Goal: Task Accomplishment & Management: Manage account settings

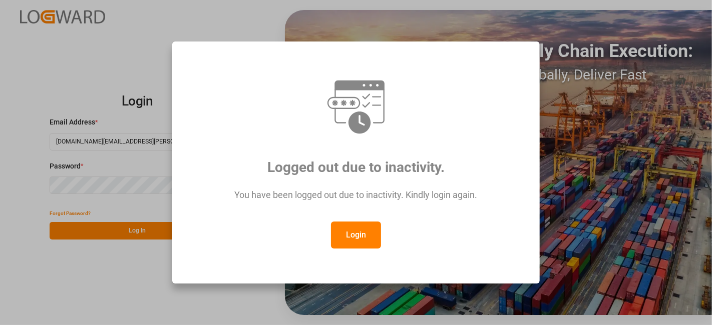
click at [357, 228] on button "Login" at bounding box center [356, 235] width 50 height 27
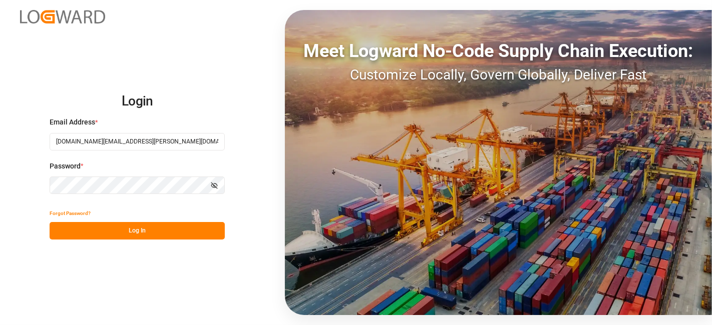
click at [129, 234] on button "Log In" at bounding box center [137, 231] width 175 height 18
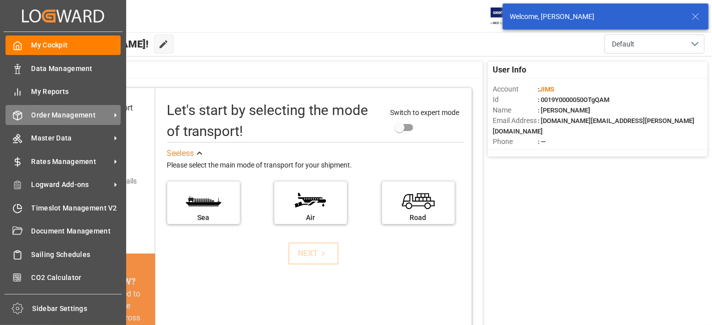
click at [70, 113] on span "Order Management" at bounding box center [71, 115] width 79 height 11
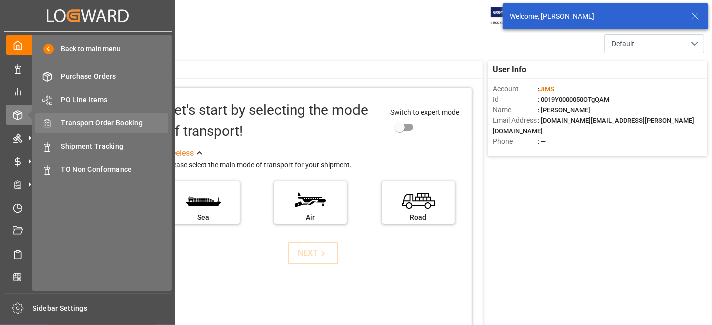
click at [114, 126] on span "Transport Order Booking" at bounding box center [115, 123] width 108 height 11
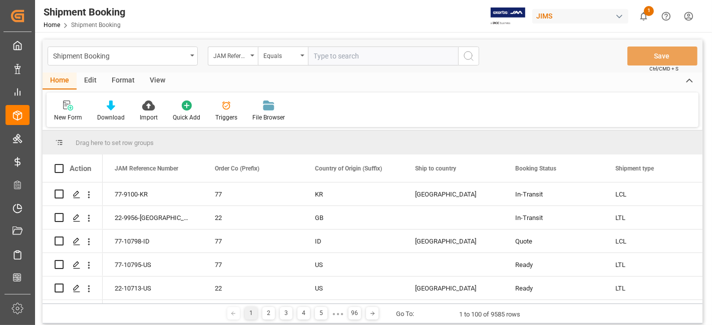
click at [378, 51] on input "text" at bounding box center [383, 56] width 150 height 19
type input "77-10727-US"
click at [464, 58] on icon "search button" at bounding box center [469, 56] width 12 height 12
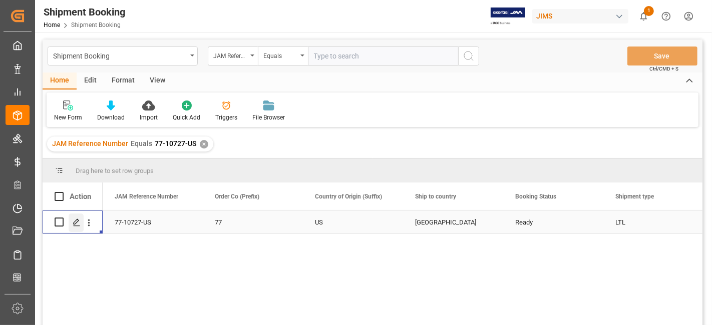
click at [76, 226] on line "Press SPACE to select this row." at bounding box center [77, 226] width 6 height 0
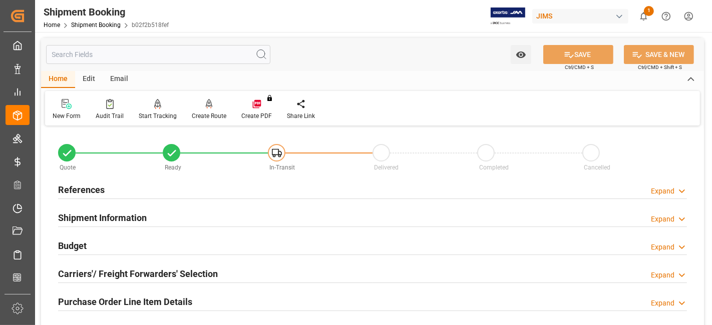
scroll to position [111, 0]
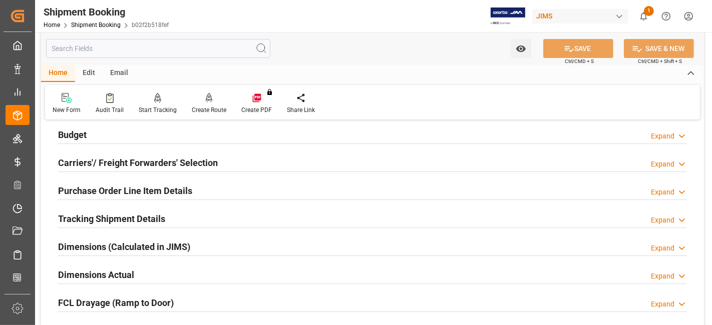
click at [90, 216] on h2 "Tracking Shipment Details" at bounding box center [111, 219] width 107 height 14
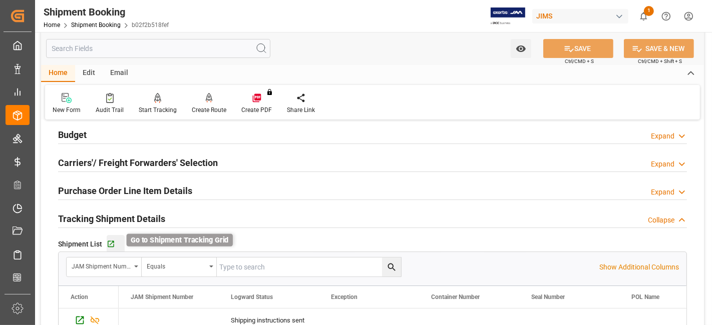
click at [110, 241] on icon "button" at bounding box center [111, 244] width 9 height 9
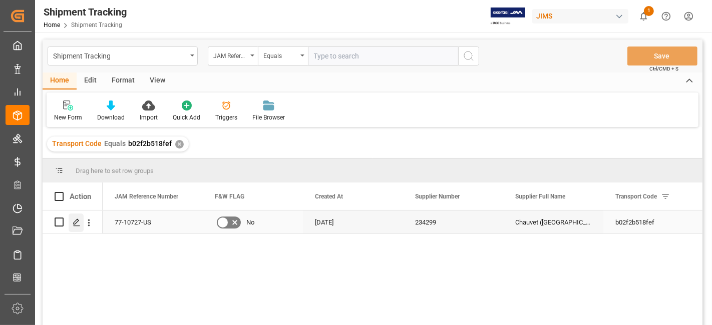
click at [71, 224] on div "Press SPACE to select this row." at bounding box center [76, 223] width 15 height 19
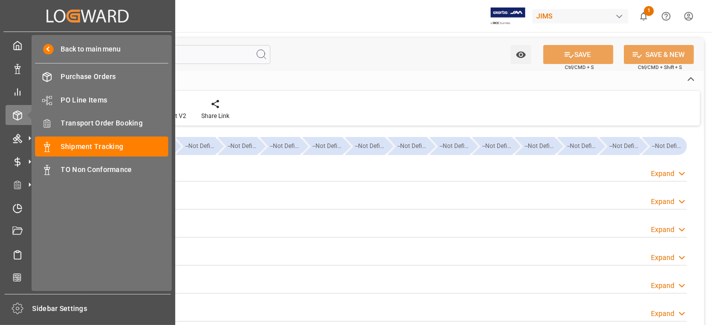
type input "27-08-2025 00:00"
type input "28-08-2025 00:00"
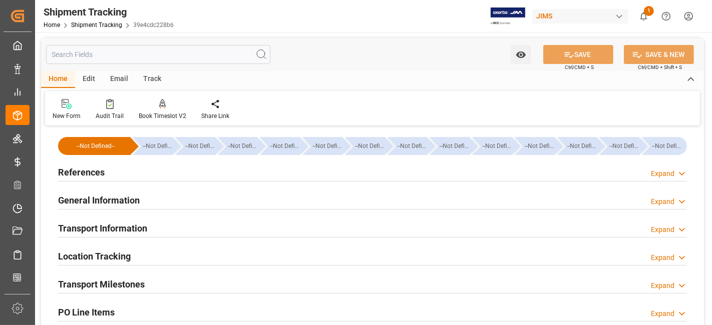
click at [146, 278] on div "Transport Milestones Expand" at bounding box center [372, 283] width 629 height 19
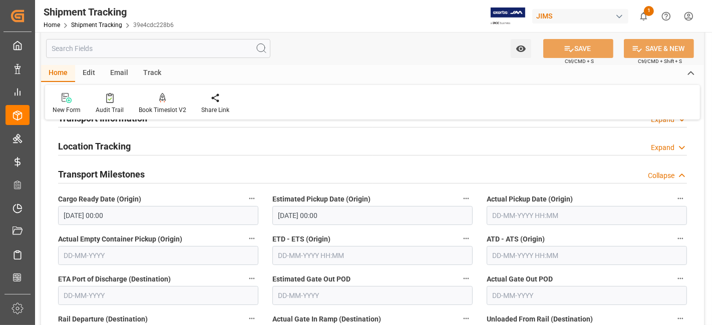
scroll to position [111, 0]
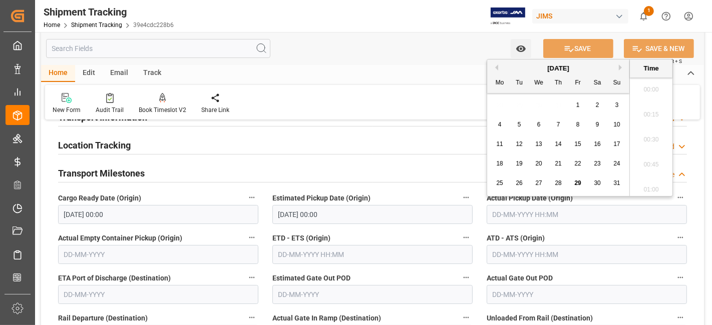
click at [556, 218] on input "text" at bounding box center [587, 214] width 200 height 19
click at [515, 116] on div "4 5 6 7 8 9 10" at bounding box center [558, 125] width 137 height 20
click at [576, 185] on span "29" at bounding box center [577, 183] width 7 height 7
type input "29-08-2025 00:00"
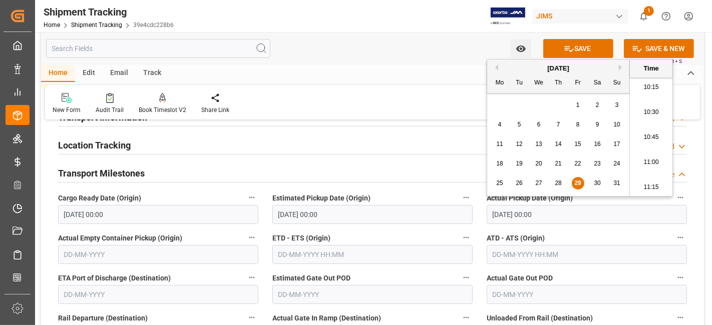
click at [391, 234] on label "ETD - ETS (Origin)" at bounding box center [372, 238] width 200 height 14
click at [460, 234] on button "ETD - ETS (Origin)" at bounding box center [466, 237] width 13 height 13
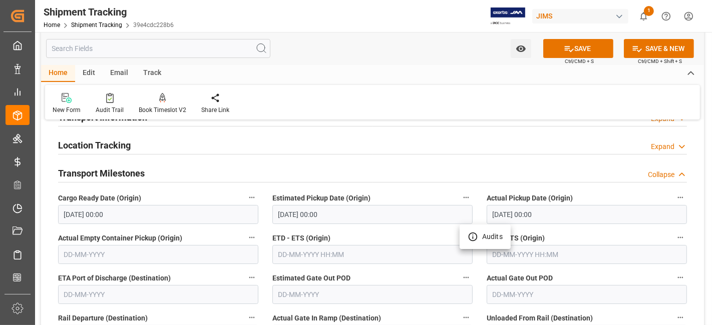
click at [341, 256] on div at bounding box center [356, 162] width 712 height 325
click at [298, 256] on input "text" at bounding box center [372, 254] width 200 height 19
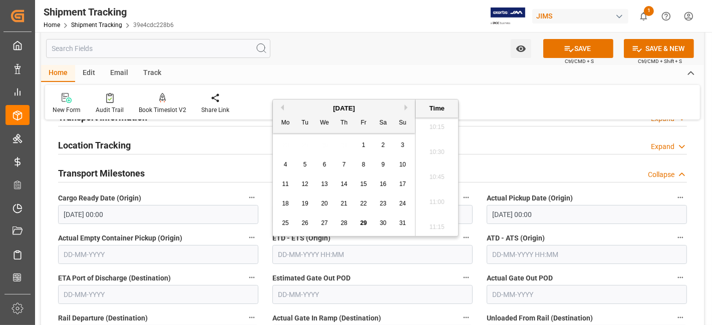
click at [316, 215] on div "25 26 27 28 29 30 31" at bounding box center [344, 224] width 137 height 20
click at [363, 226] on span "29" at bounding box center [363, 223] width 7 height 7
type input "29-08-2025 00:00"
click at [404, 278] on label "Estimated Gate Out POD" at bounding box center [372, 278] width 200 height 14
click at [460, 278] on button "Estimated Gate Out POD" at bounding box center [466, 277] width 13 height 13
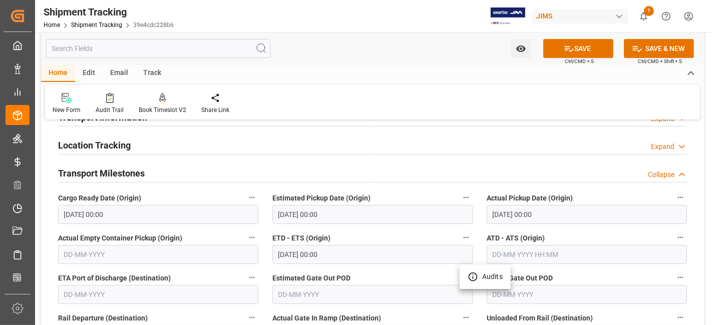
click at [393, 268] on div at bounding box center [356, 162] width 712 height 325
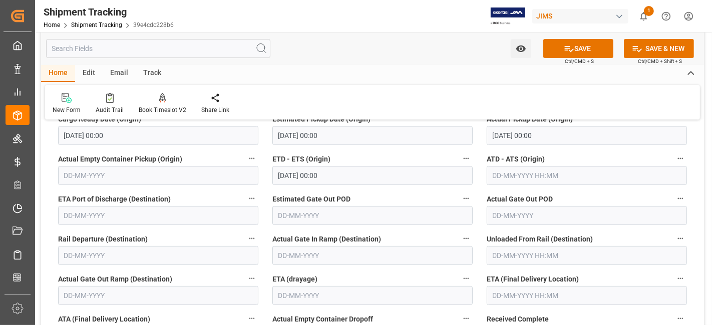
scroll to position [278, 0]
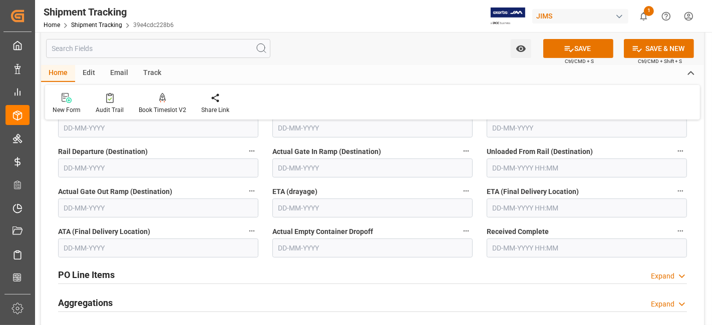
click at [502, 203] on input "text" at bounding box center [587, 208] width 200 height 19
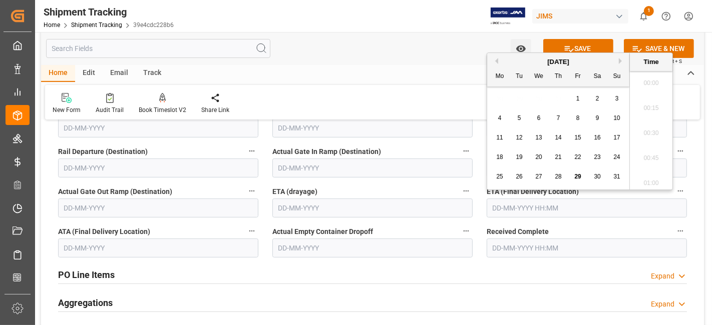
scroll to position [1029, 0]
click at [527, 165] on div "18 19 20 21 22 23 24" at bounding box center [558, 158] width 137 height 20
click at [621, 63] on button "Next Month" at bounding box center [622, 61] width 6 height 6
click at [559, 100] on span "4" at bounding box center [559, 98] width 4 height 7
type input "04-09-2025 00:00"
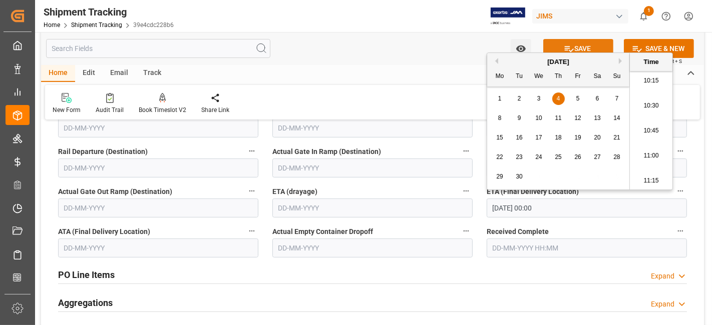
click at [583, 45] on button "SAVE" at bounding box center [578, 48] width 70 height 19
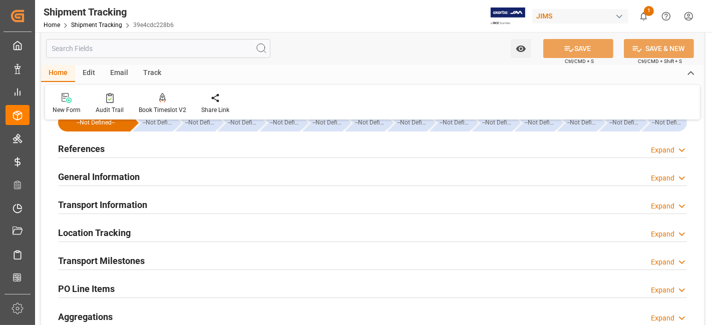
scroll to position [0, 0]
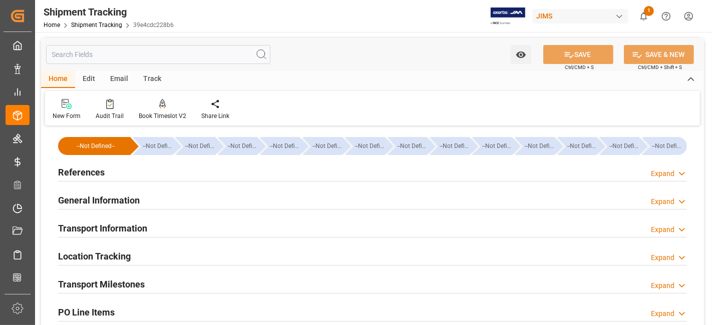
click at [86, 174] on h2 "References" at bounding box center [81, 173] width 47 height 14
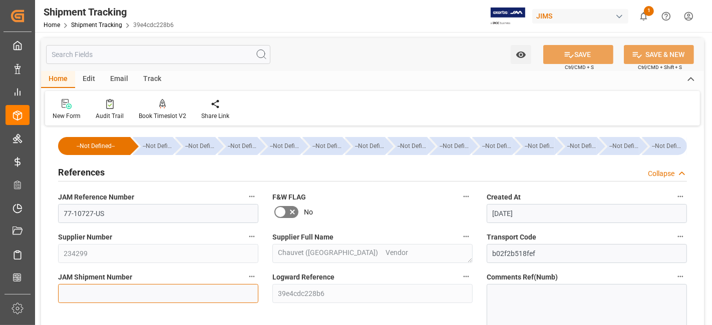
click at [117, 297] on input at bounding box center [158, 293] width 200 height 19
paste input "72793"
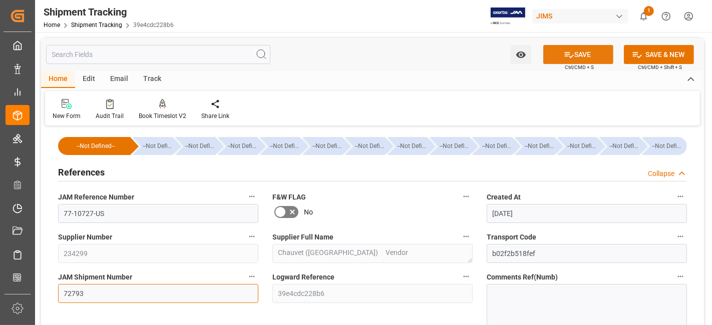
type input "72793"
click at [555, 50] on button "SAVE" at bounding box center [578, 54] width 70 height 19
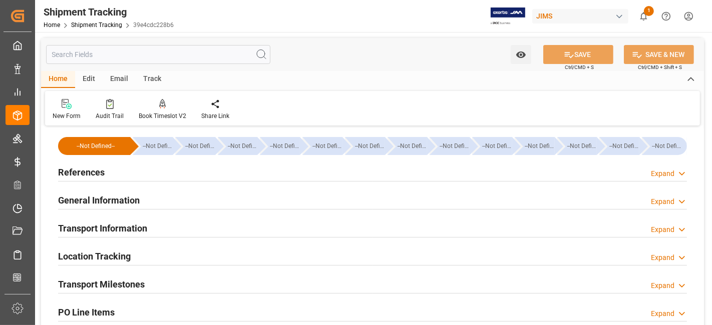
click at [164, 279] on div "Transport Milestones Expand" at bounding box center [372, 283] width 629 height 19
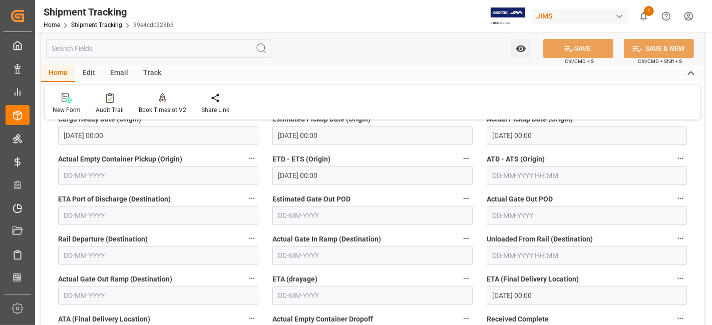
scroll to position [222, 0]
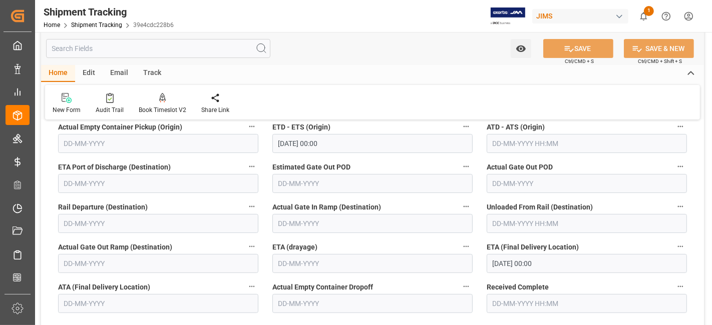
click at [560, 263] on input "04-09-2025 00:00" at bounding box center [587, 263] width 200 height 19
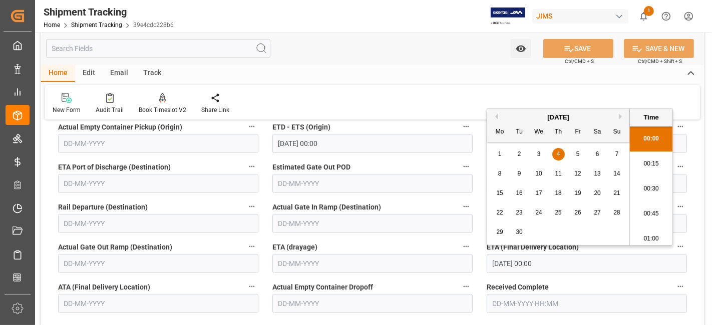
click at [582, 157] on div "5" at bounding box center [578, 155] width 13 height 12
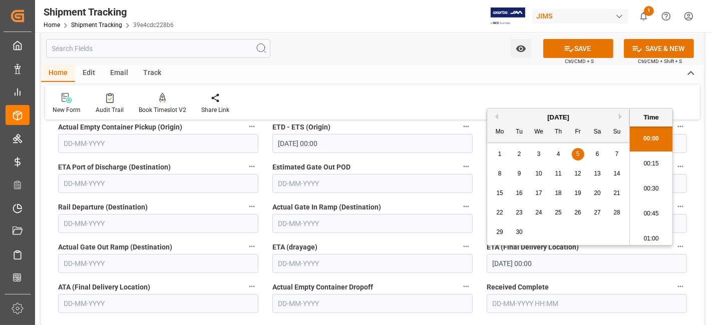
type input "05-09-2025 00:00"
click at [577, 46] on button "SAVE" at bounding box center [578, 48] width 70 height 19
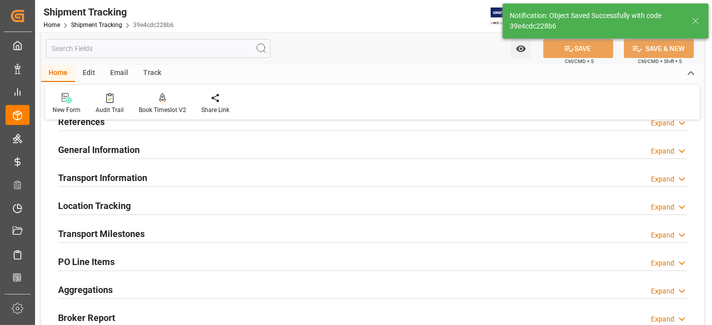
scroll to position [0, 0]
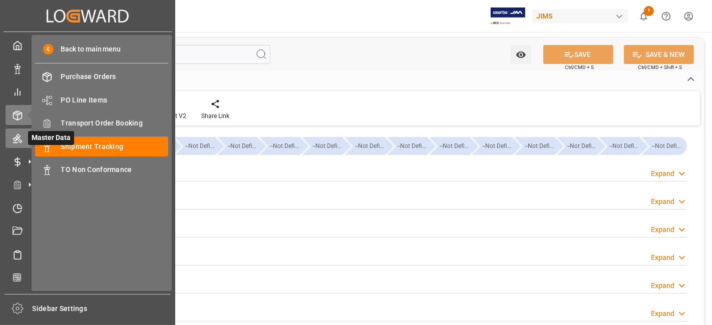
click at [18, 137] on icon at bounding box center [17, 139] width 9 height 9
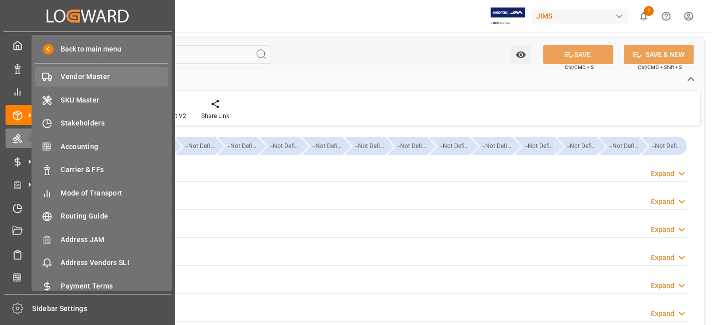
click at [102, 81] on span "Vendor Master" at bounding box center [115, 77] width 108 height 11
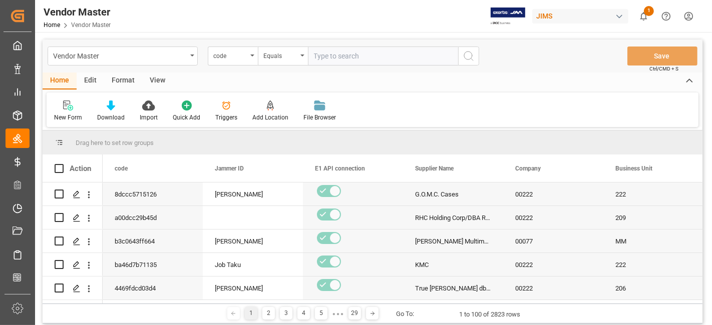
click at [337, 58] on input "text" at bounding box center [383, 56] width 150 height 19
click at [251, 58] on div "code" at bounding box center [233, 56] width 50 height 19
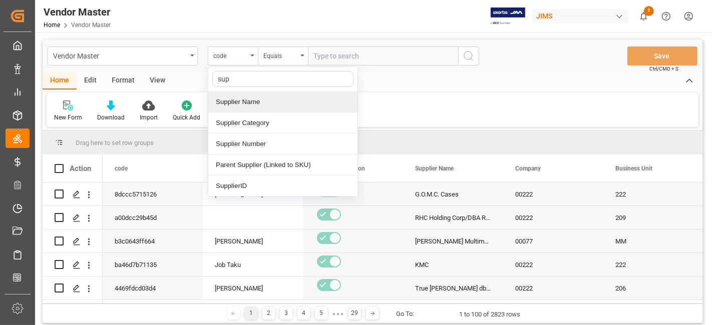
type input "supp"
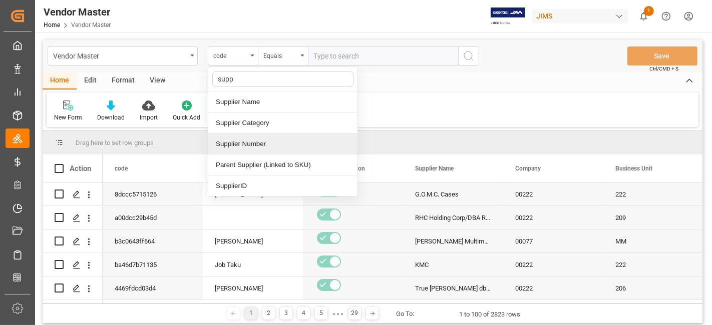
click at [262, 145] on div "Supplier Number" at bounding box center [282, 144] width 149 height 21
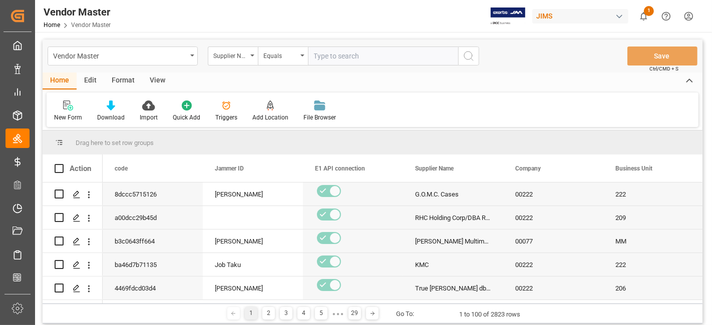
click at [340, 63] on input "text" at bounding box center [383, 56] width 150 height 19
paste input "234299"
type input "234299"
click at [470, 55] on icon "search button" at bounding box center [469, 56] width 12 height 12
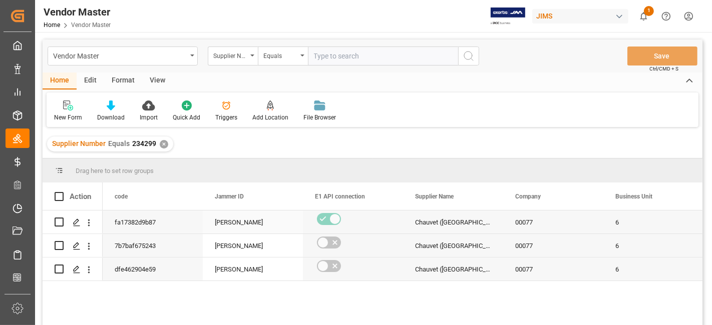
click at [442, 226] on div "Chauvet (USA) Vendor" at bounding box center [453, 222] width 100 height 23
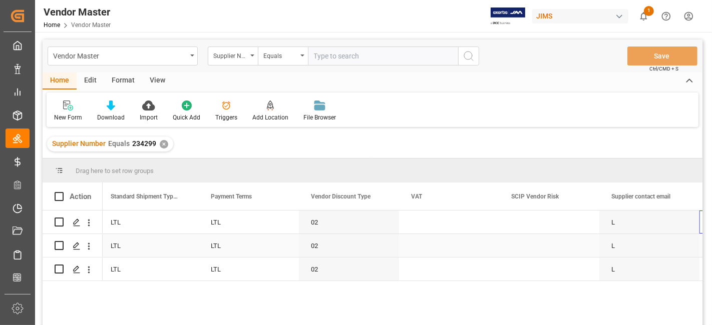
scroll to position [0, 4109]
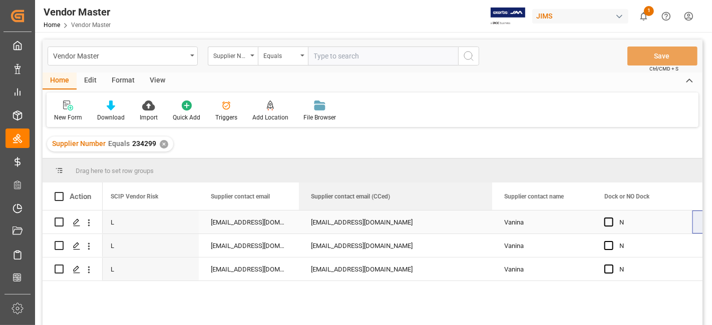
drag, startPoint x: 398, startPoint y: 196, endPoint x: 489, endPoint y: 216, distance: 92.9
click at [489, 216] on div "Action VAT SCIP Vendor Risk Supplier contact email L N" at bounding box center [373, 257] width 660 height 149
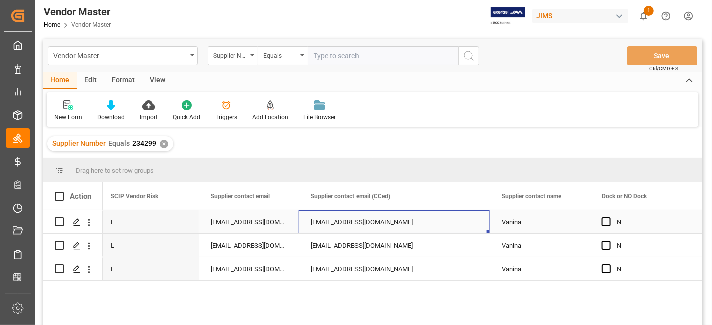
click at [393, 224] on div "jwilliams@chauvetlighting.com" at bounding box center [394, 222] width 191 height 23
click at [398, 228] on div "jwilliams@chauvetlighting.com" at bounding box center [394, 222] width 191 height 23
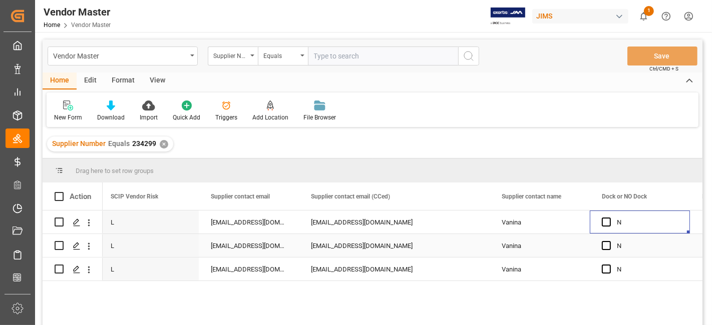
scroll to position [0, 0]
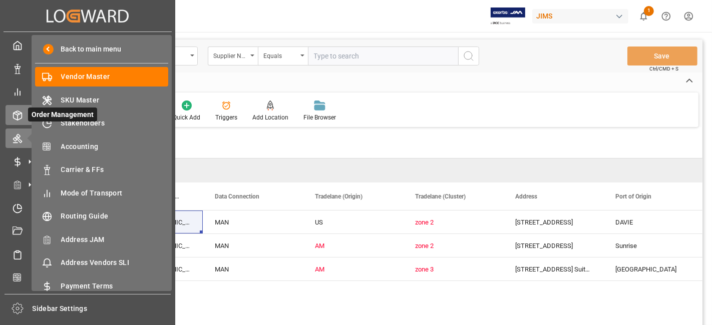
click at [17, 108] on div "Order Management Order Management" at bounding box center [88, 115] width 164 height 20
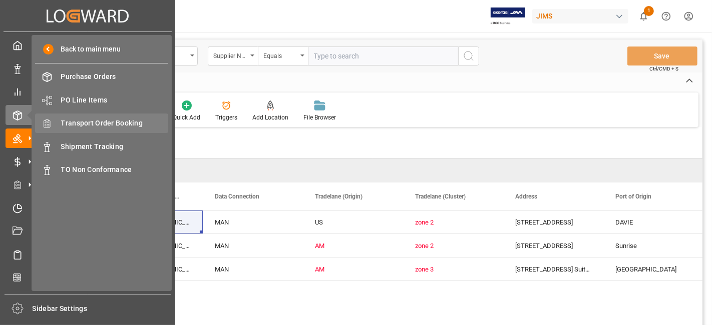
click at [134, 123] on span "Transport Order Booking" at bounding box center [115, 123] width 108 height 11
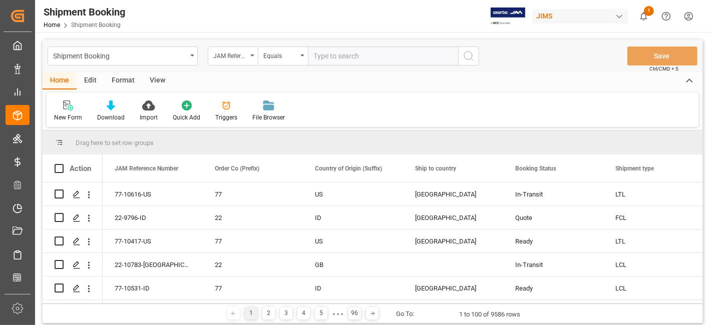
click at [332, 59] on input "text" at bounding box center [383, 56] width 150 height 19
paste input "77-10768-US"
type input "77-10768-US"
click at [470, 59] on circle "search button" at bounding box center [468, 56] width 8 height 8
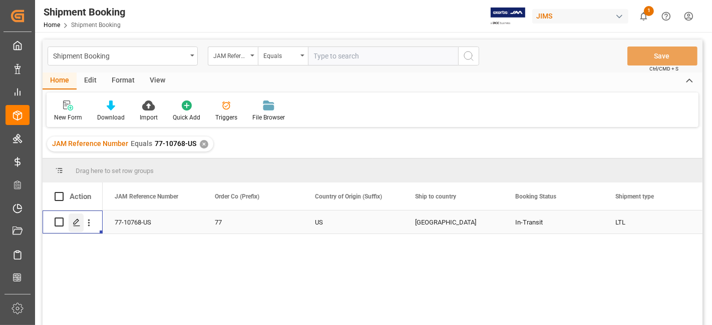
click at [77, 226] on icon "Press SPACE to select this row." at bounding box center [77, 223] width 8 height 8
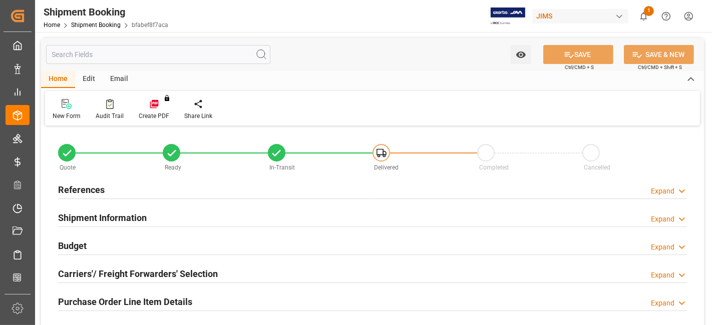
type input "0"
type input "14"
click at [96, 189] on h2 "References" at bounding box center [81, 190] width 47 height 14
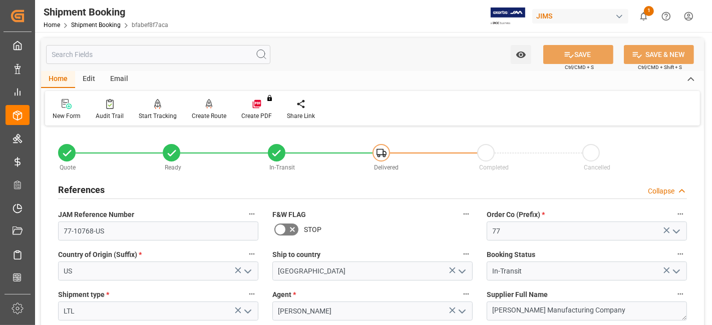
click at [96, 189] on h2 "References" at bounding box center [81, 190] width 47 height 14
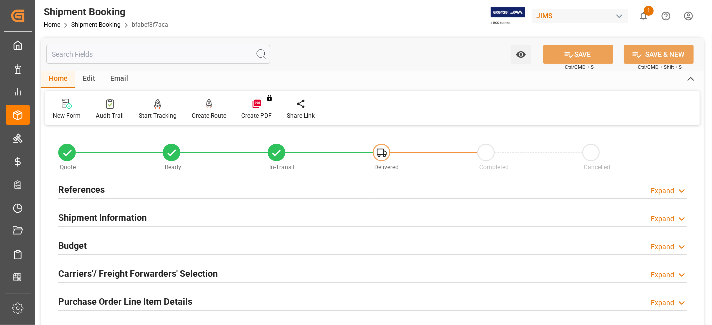
click at [96, 189] on h2 "References" at bounding box center [81, 190] width 47 height 14
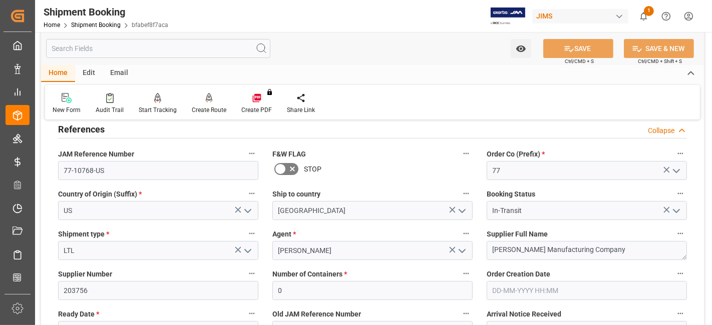
scroll to position [167, 0]
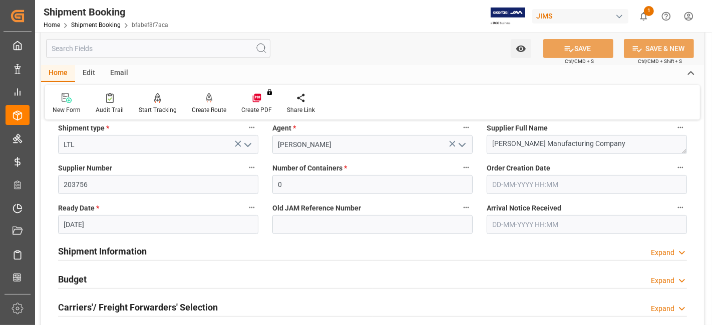
click at [103, 251] on h2 "Shipment Information" at bounding box center [102, 252] width 89 height 14
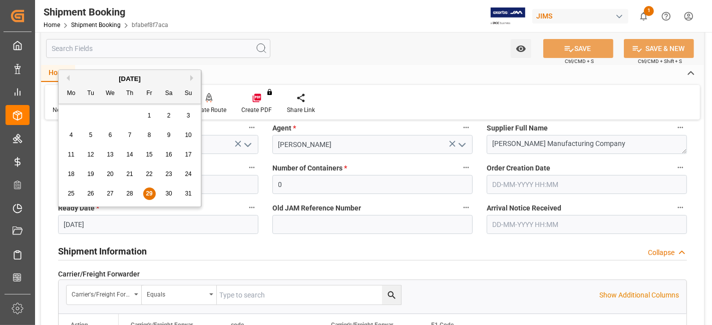
click at [106, 226] on input "29-08-2025" at bounding box center [158, 224] width 200 height 19
click at [127, 195] on span "28" at bounding box center [129, 193] width 7 height 7
type input "28-08-2025"
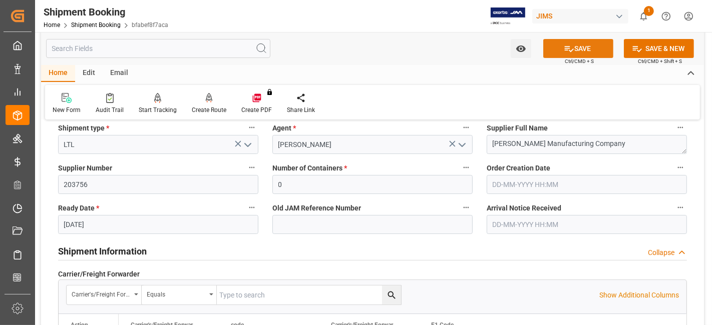
click at [560, 43] on button "SAVE" at bounding box center [578, 48] width 70 height 19
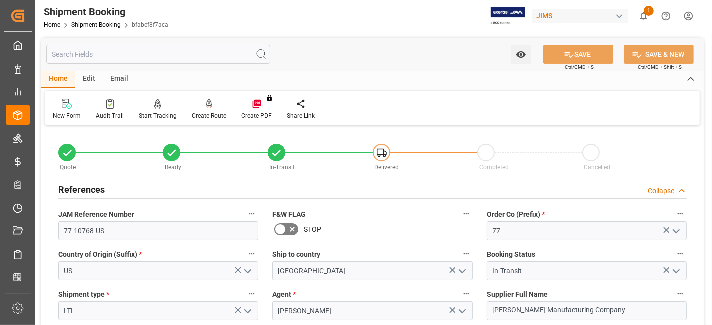
scroll to position [111, 0]
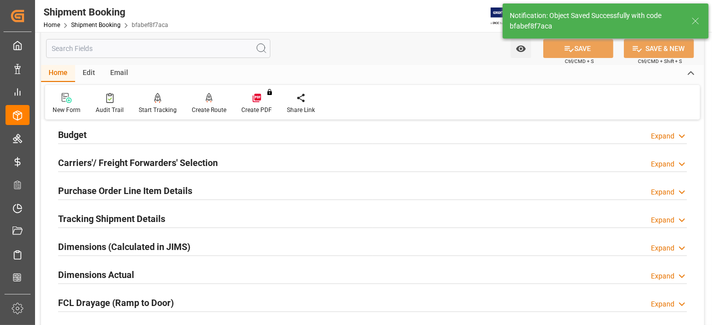
click at [203, 162] on h2 "Carriers'/ Freight Forwarders' Selection" at bounding box center [138, 163] width 160 height 14
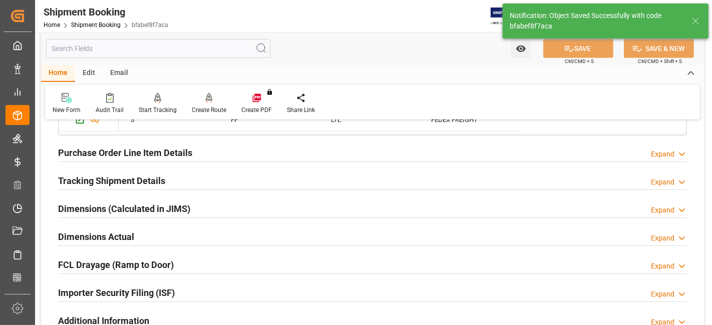
scroll to position [445, 0]
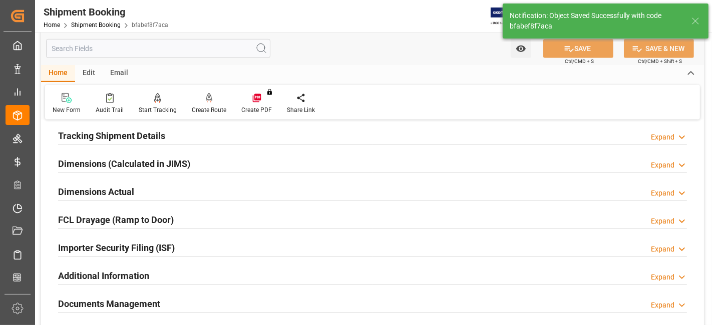
click at [184, 192] on div "Dimensions Actual Expand" at bounding box center [372, 191] width 629 height 19
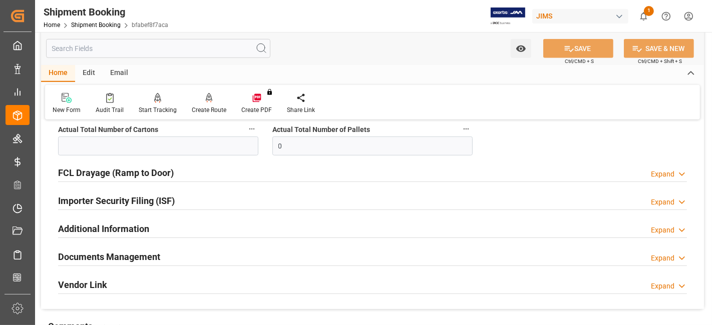
scroll to position [667, 0]
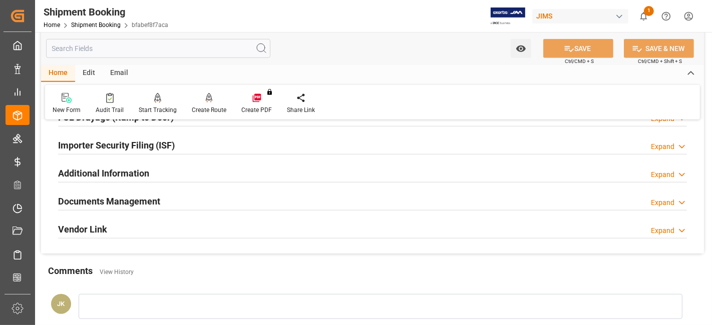
click at [154, 197] on h2 "Documents Management" at bounding box center [109, 202] width 102 height 14
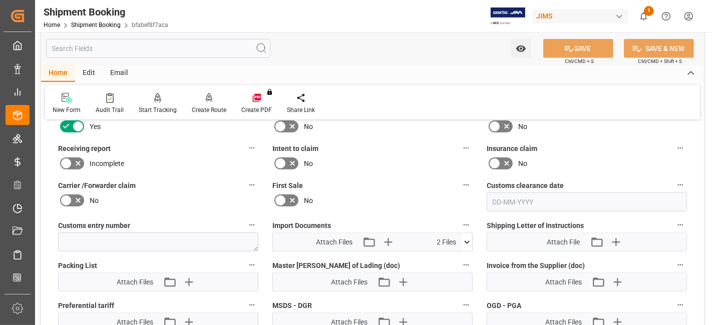
scroll to position [834, 0]
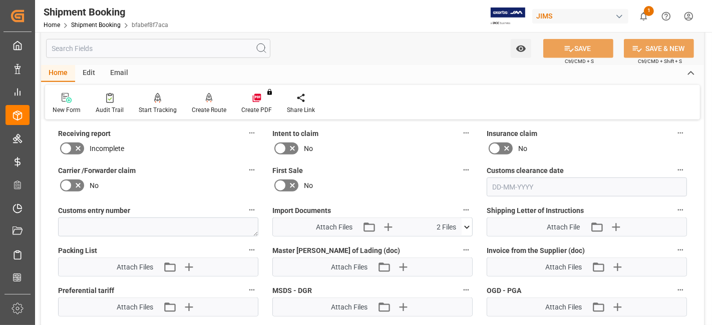
click at [466, 225] on icon at bounding box center [467, 227] width 11 height 11
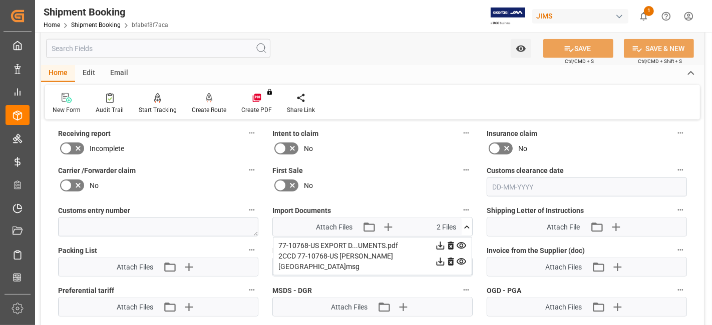
click at [466, 225] on icon at bounding box center [467, 227] width 11 height 11
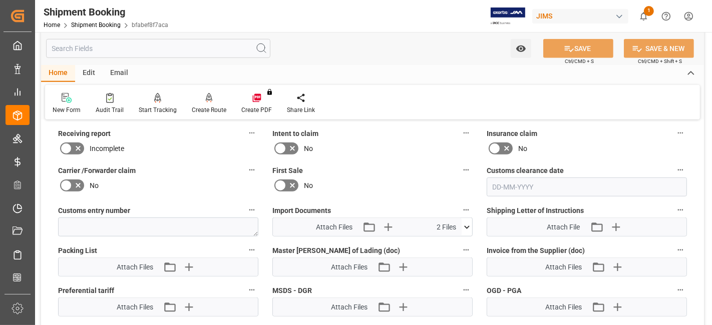
click at [466, 225] on icon at bounding box center [467, 227] width 11 height 11
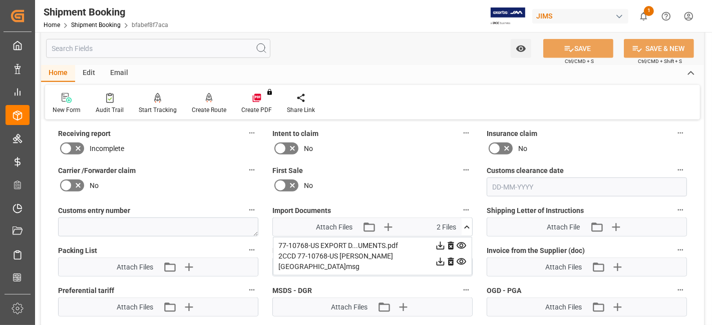
click at [466, 225] on icon at bounding box center [467, 227] width 11 height 11
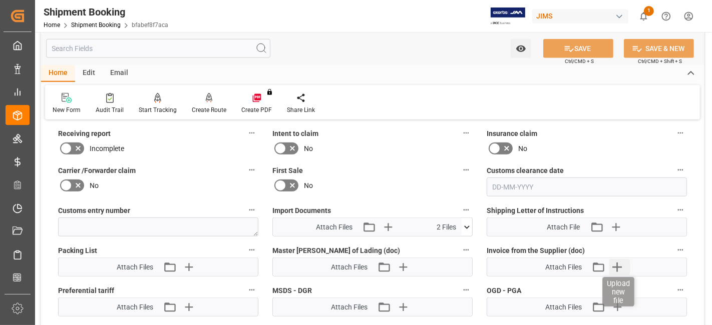
click at [622, 261] on icon "button" at bounding box center [617, 267] width 16 height 16
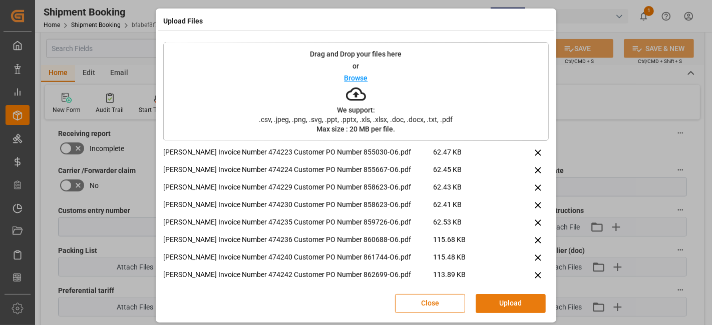
click at [501, 299] on button "Upload" at bounding box center [511, 303] width 70 height 19
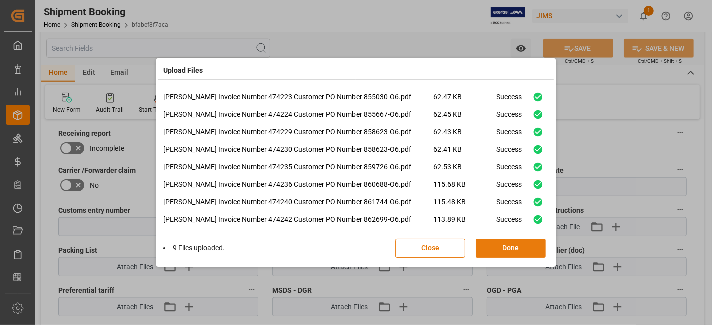
click at [496, 249] on button "Done" at bounding box center [511, 248] width 70 height 19
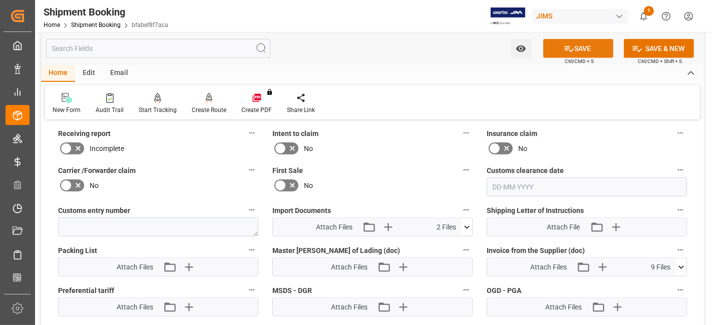
click at [565, 52] on icon at bounding box center [569, 49] width 11 height 11
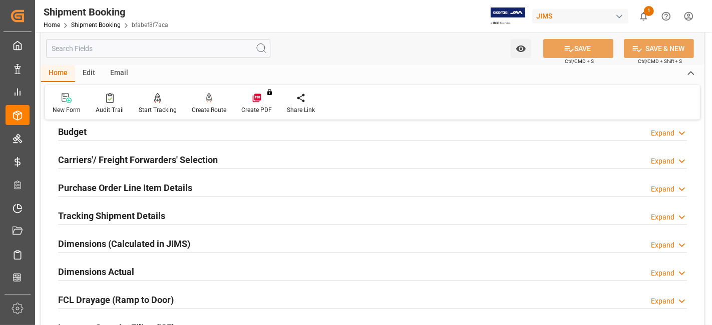
scroll to position [90, 0]
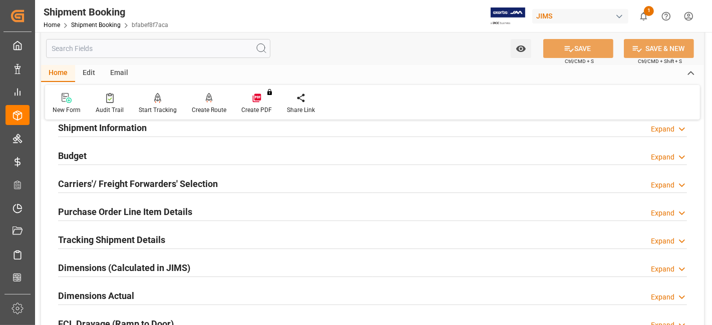
click at [110, 236] on h2 "Tracking Shipment Details" at bounding box center [111, 240] width 107 height 14
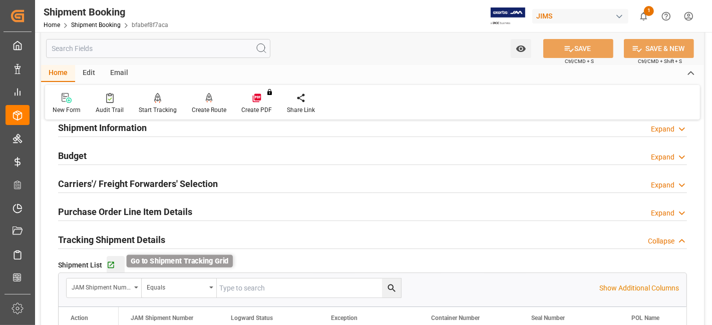
click at [109, 267] on icon "button" at bounding box center [111, 265] width 7 height 7
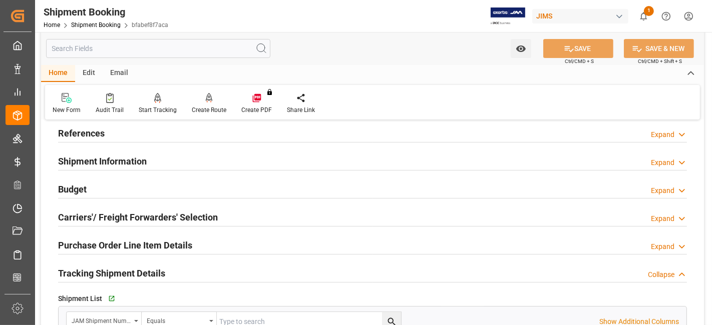
scroll to position [0, 0]
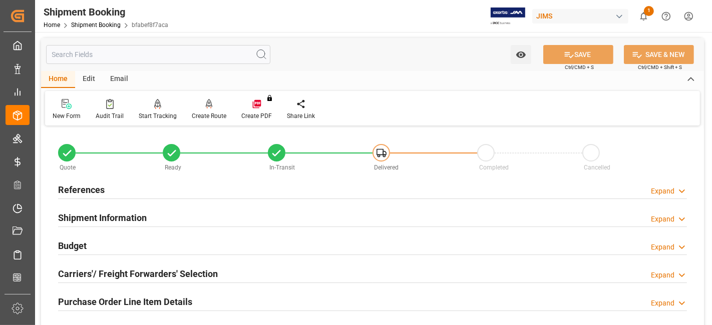
click at [109, 181] on div "References Expand" at bounding box center [372, 189] width 629 height 19
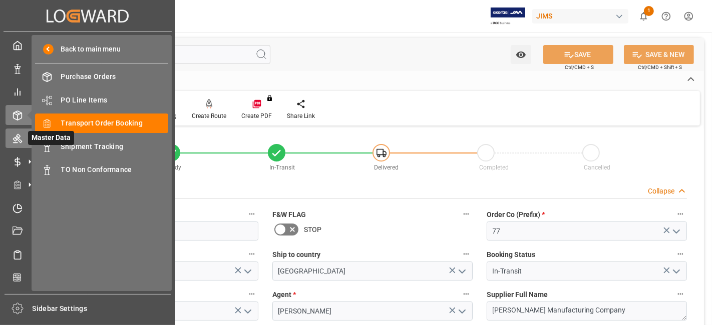
click at [21, 140] on icon at bounding box center [17, 139] width 9 height 9
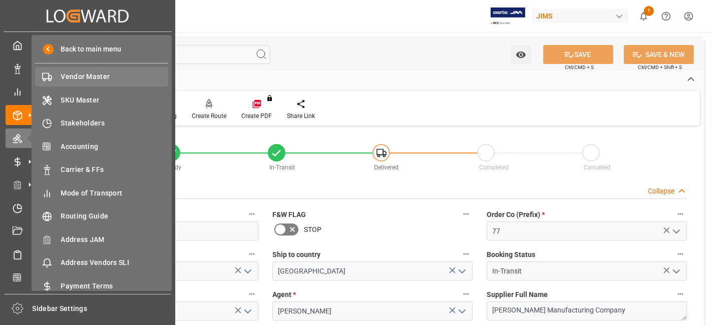
click at [101, 76] on span "Vendor Master" at bounding box center [115, 77] width 108 height 11
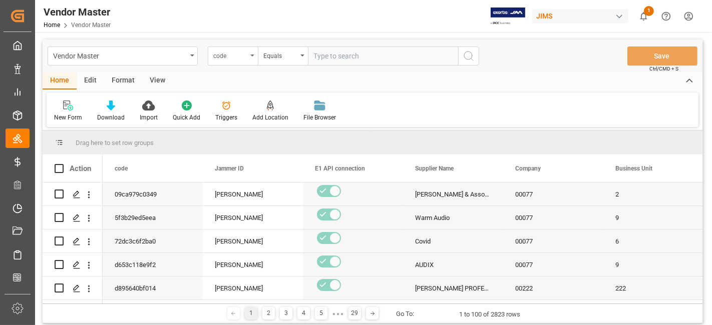
click at [251, 61] on div "code" at bounding box center [233, 56] width 50 height 19
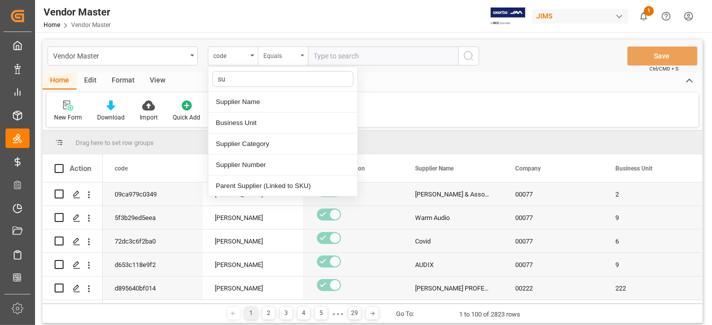
type input "sup"
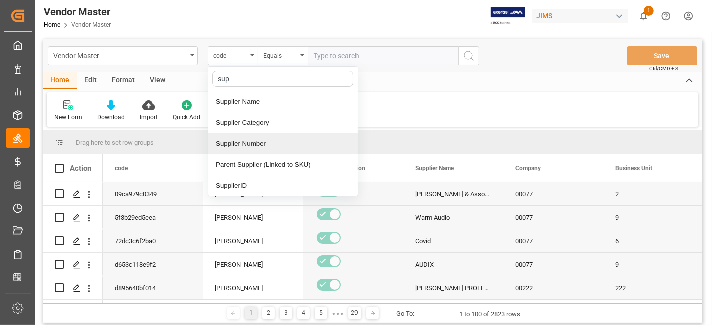
click at [276, 142] on div "Supplier Number" at bounding box center [282, 144] width 149 height 21
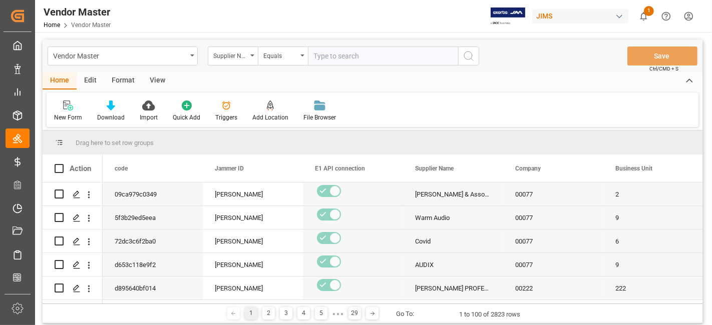
click at [336, 59] on input "text" at bounding box center [383, 56] width 150 height 19
paste input "132430"
type input "132430"
click at [480, 61] on div "Vendor Master Supplier Number Equals 132430 Save Ctrl/CMD + S" at bounding box center [373, 56] width 660 height 33
click at [470, 64] on button "search button" at bounding box center [468, 56] width 21 height 19
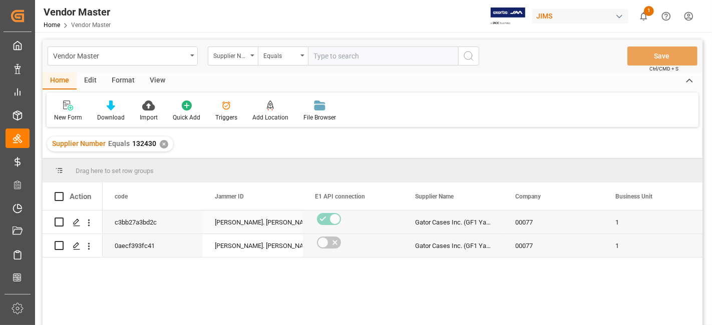
click at [245, 226] on div "Lynne St. Jacques" at bounding box center [253, 222] width 76 height 23
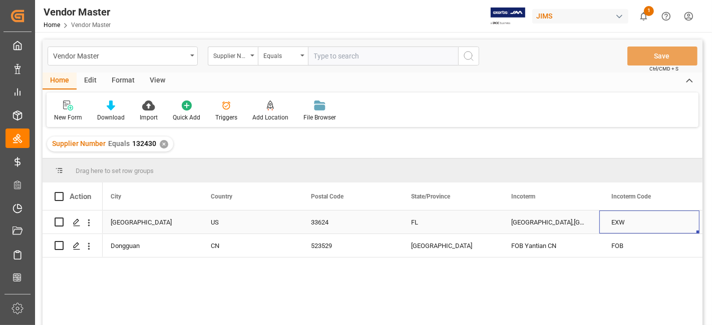
scroll to position [0, 2307]
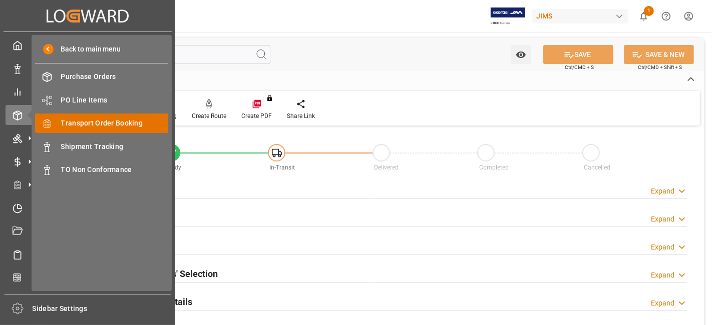
scroll to position [111, 0]
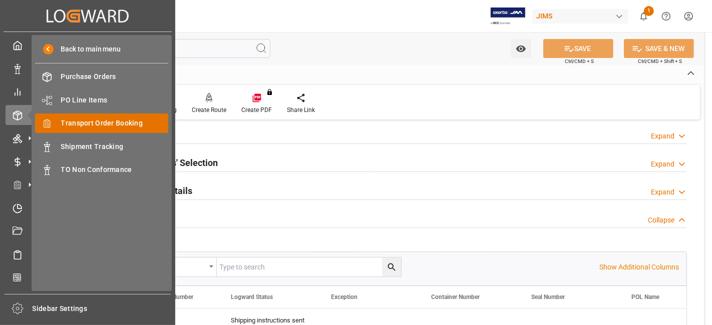
click at [123, 119] on span "Transport Order Booking" at bounding box center [115, 123] width 108 height 11
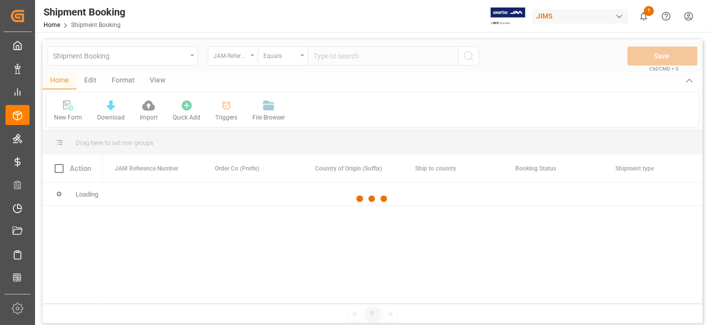
click at [334, 56] on div at bounding box center [373, 199] width 660 height 319
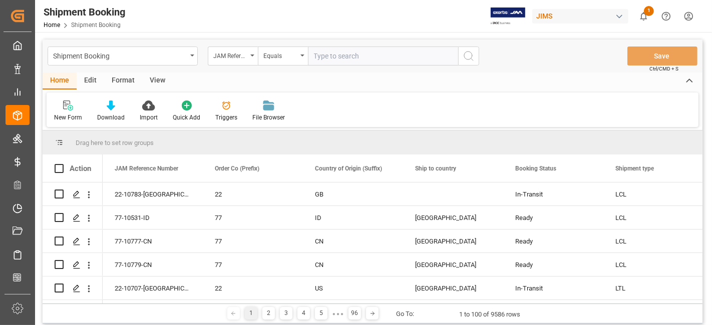
click at [333, 57] on input "text" at bounding box center [383, 56] width 150 height 19
paste input "77-10417-US"
type input "77-10417-US"
click at [467, 62] on button "search button" at bounding box center [468, 56] width 21 height 19
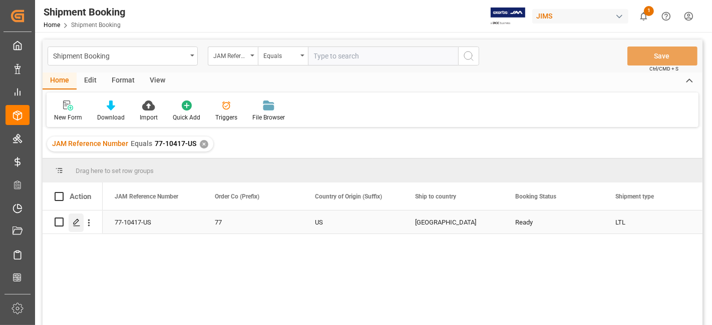
click at [78, 223] on icon "Press SPACE to select this row." at bounding box center [77, 223] width 8 height 8
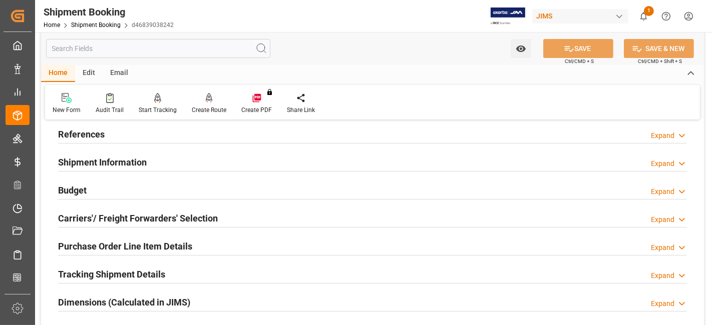
scroll to position [111, 0]
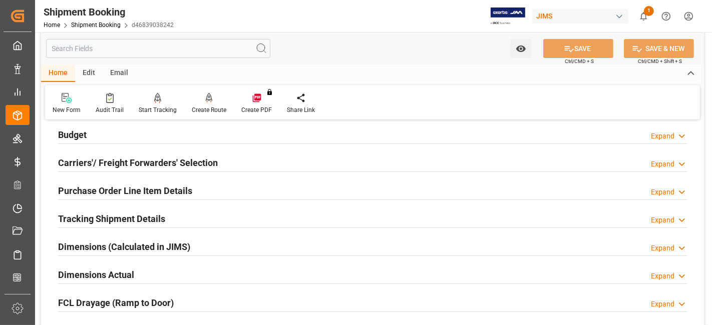
click at [178, 194] on h2 "Purchase Order Line Item Details" at bounding box center [125, 191] width 134 height 14
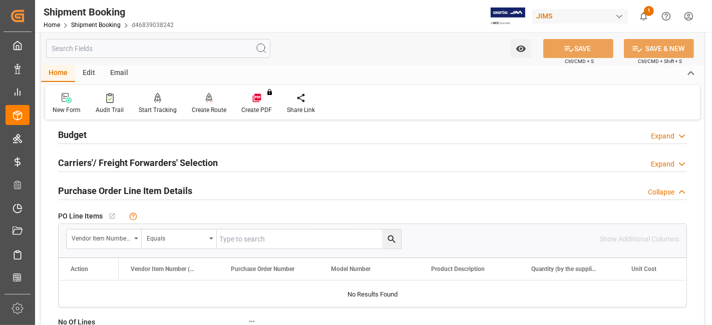
click at [178, 194] on h2 "Purchase Order Line Item Details" at bounding box center [125, 191] width 134 height 14
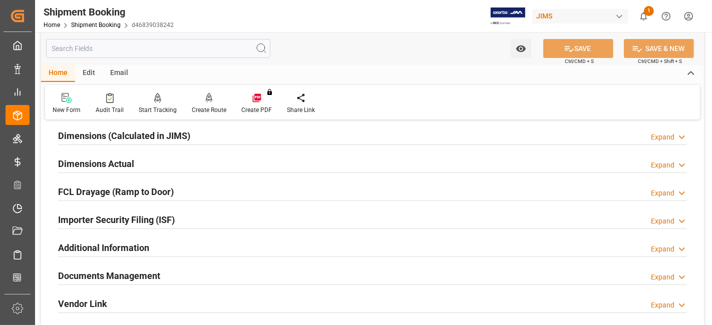
scroll to position [0, 0]
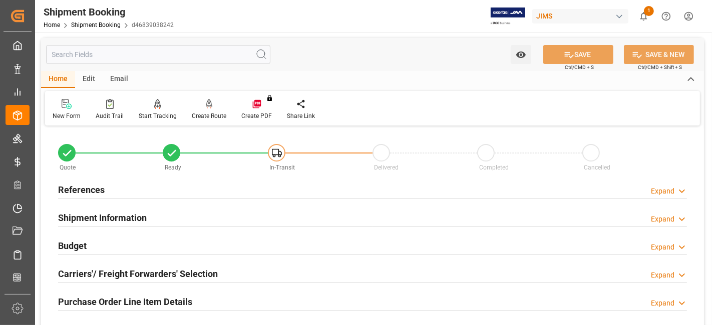
click at [135, 189] on div "References Expand" at bounding box center [372, 189] width 629 height 19
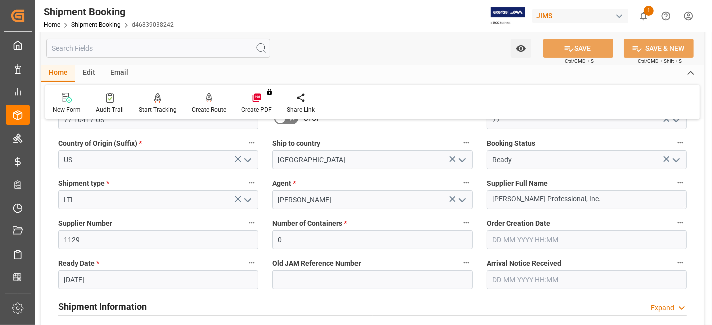
scroll to position [167, 0]
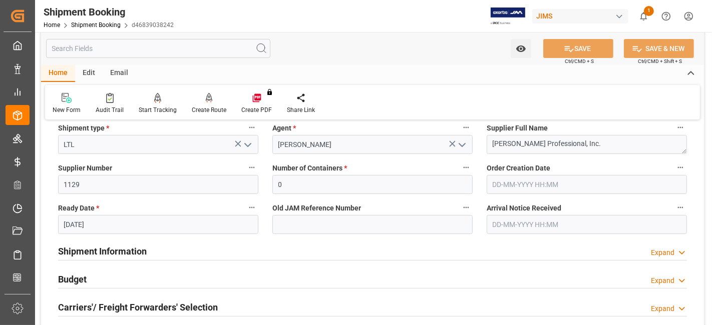
click at [118, 224] on input "02-09-2025" at bounding box center [158, 224] width 200 height 19
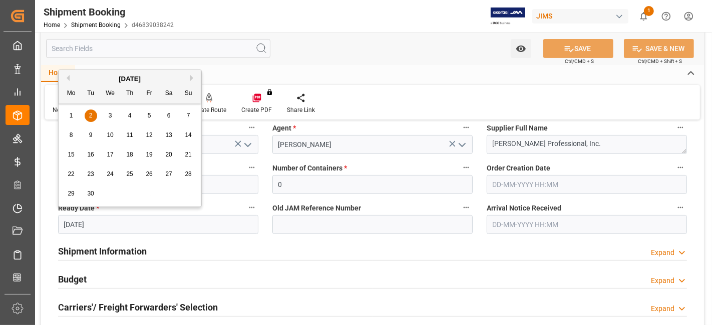
click at [69, 80] on button "Previous Month" at bounding box center [67, 78] width 6 height 6
click at [154, 193] on div "29" at bounding box center [149, 194] width 13 height 12
type input "29-08-2025"
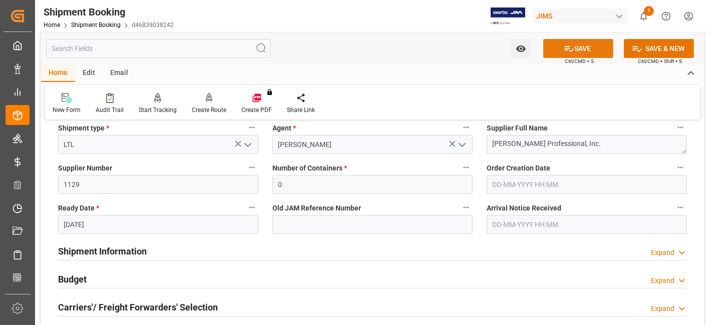
click at [575, 49] on button "SAVE" at bounding box center [578, 48] width 70 height 19
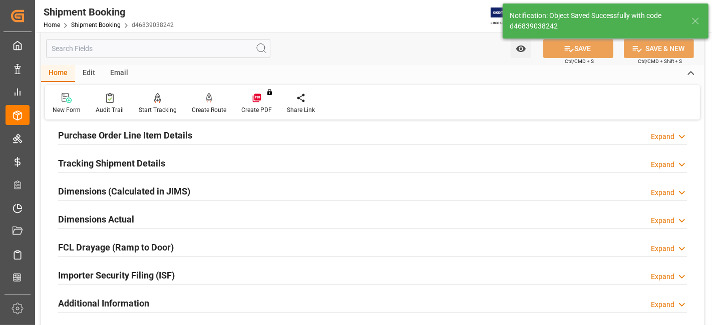
click at [189, 133] on h2 "Purchase Order Line Item Details" at bounding box center [125, 136] width 134 height 14
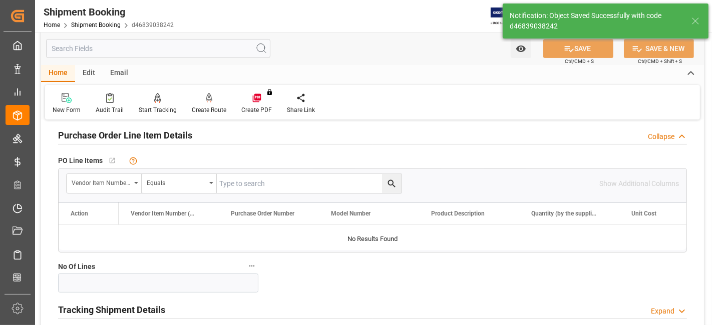
click at [189, 133] on h2 "Purchase Order Line Item Details" at bounding box center [125, 136] width 134 height 14
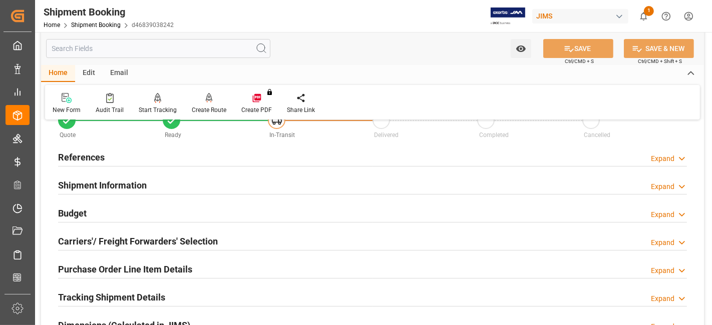
scroll to position [0, 0]
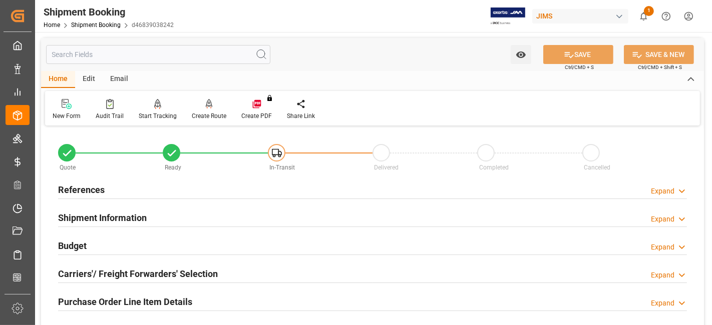
click at [141, 185] on div "References Expand" at bounding box center [372, 189] width 629 height 19
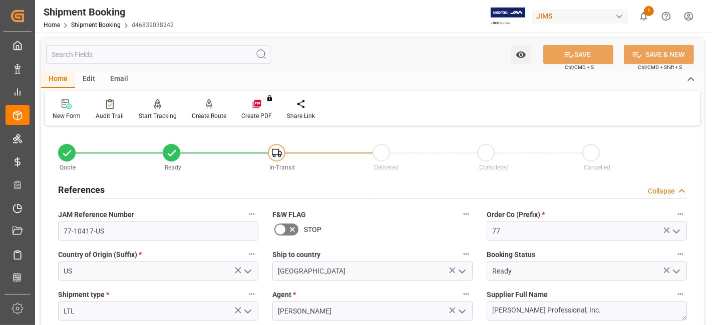
click at [141, 185] on div "References Collapse" at bounding box center [372, 189] width 629 height 19
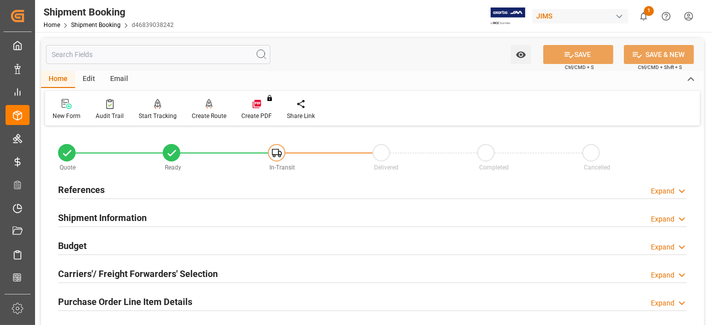
scroll to position [56, 0]
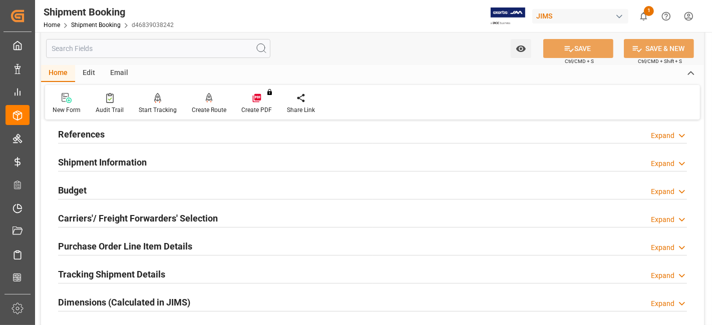
click at [135, 162] on h2 "Shipment Information" at bounding box center [102, 163] width 89 height 14
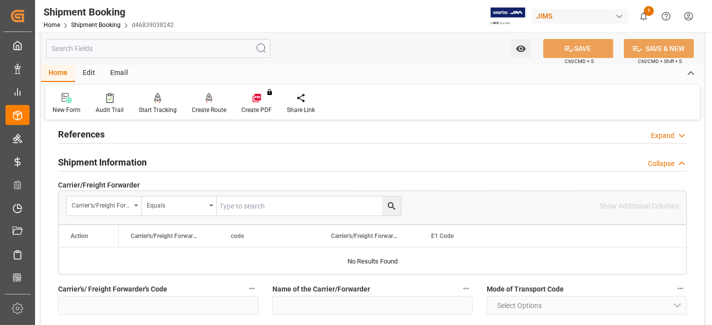
click at [135, 162] on h2 "Shipment Information" at bounding box center [102, 163] width 89 height 14
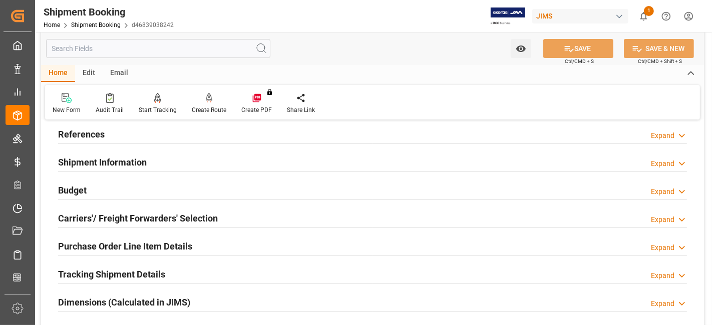
click at [129, 136] on div "References Expand" at bounding box center [372, 133] width 629 height 19
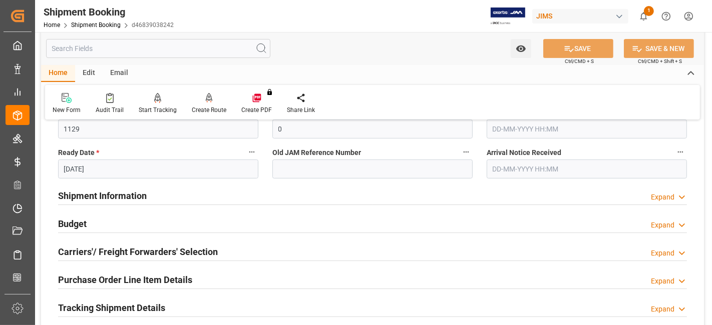
scroll to position [167, 0]
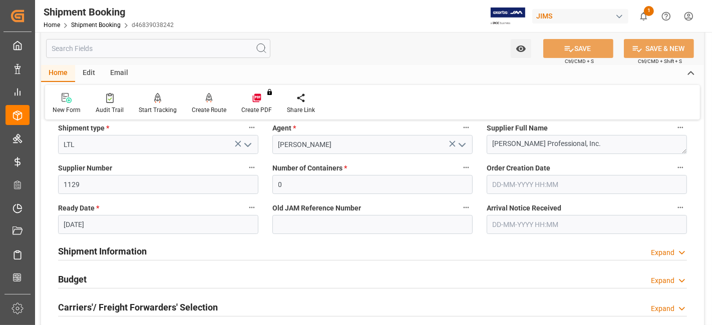
click at [143, 256] on h2 "Shipment Information" at bounding box center [102, 252] width 89 height 14
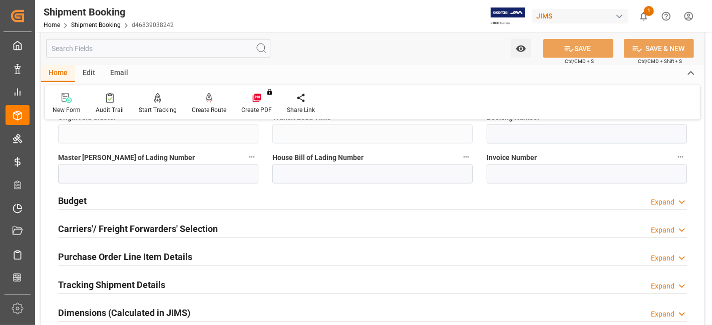
scroll to position [667, 0]
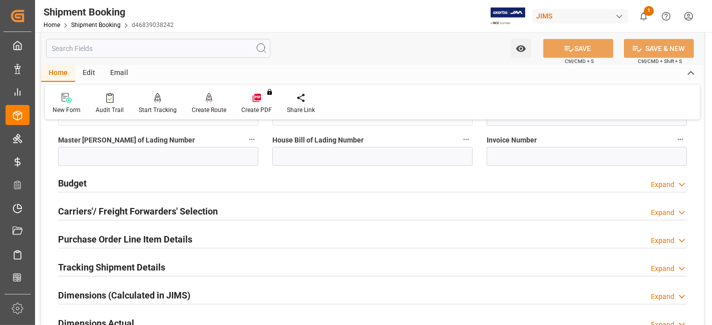
click at [114, 180] on div "Budget Expand" at bounding box center [372, 182] width 629 height 19
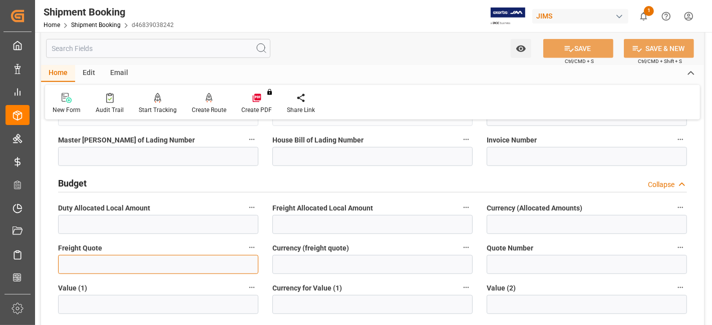
click at [104, 255] on input "text" at bounding box center [158, 264] width 200 height 19
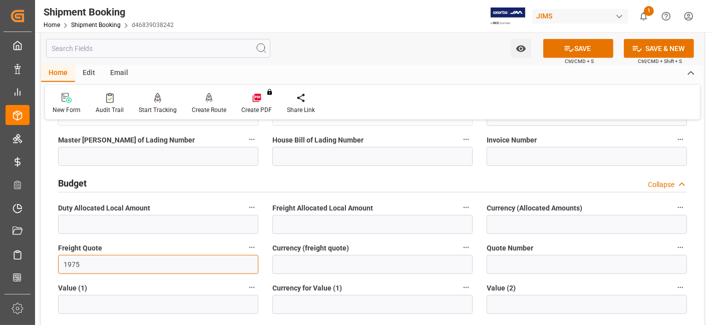
type input "1975"
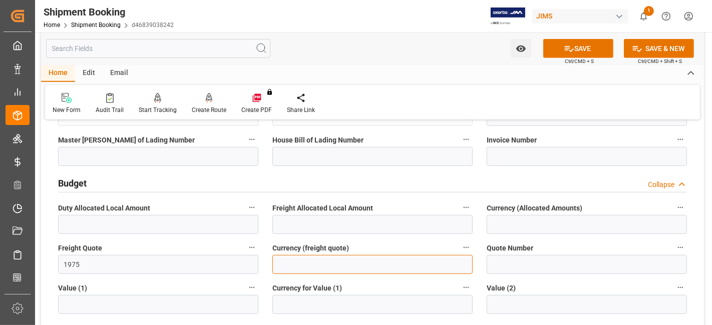
click at [321, 270] on input at bounding box center [372, 264] width 200 height 19
type input "CAD"
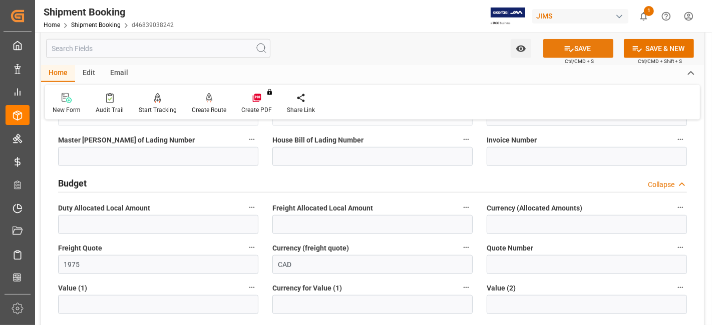
click at [569, 50] on icon at bounding box center [569, 49] width 11 height 11
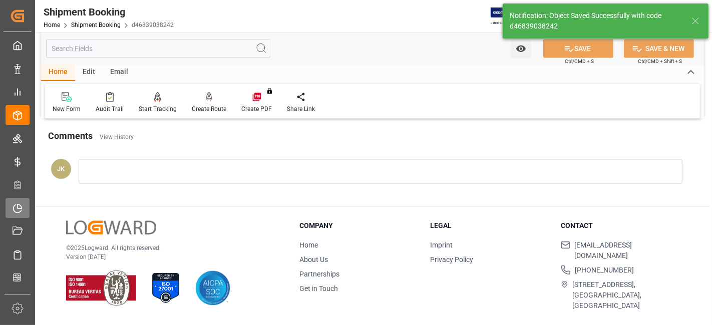
scroll to position [64, 0]
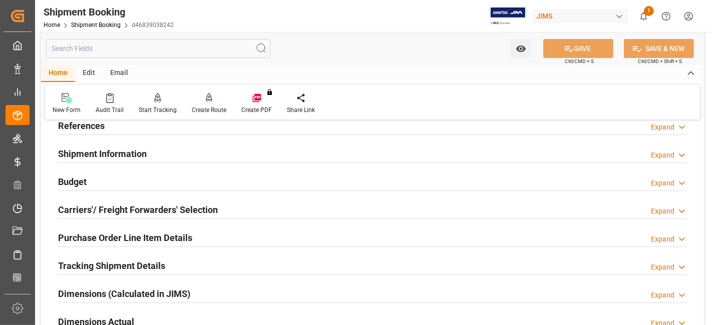
click at [81, 185] on h2 "Budget" at bounding box center [72, 182] width 29 height 14
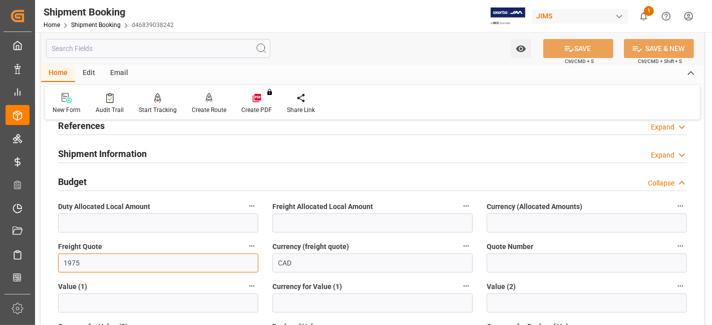
click at [72, 262] on input "1975" at bounding box center [158, 263] width 200 height 19
type input "1875"
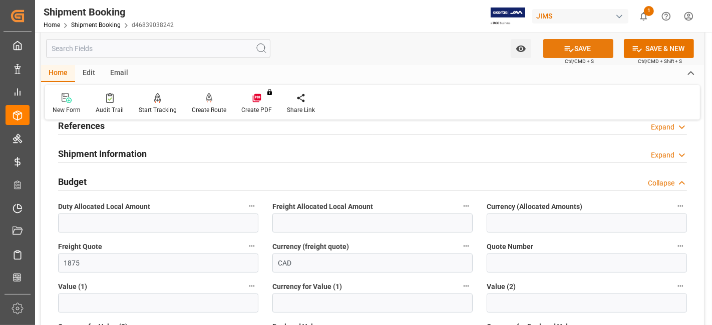
click at [586, 44] on button "SAVE" at bounding box center [578, 48] width 70 height 19
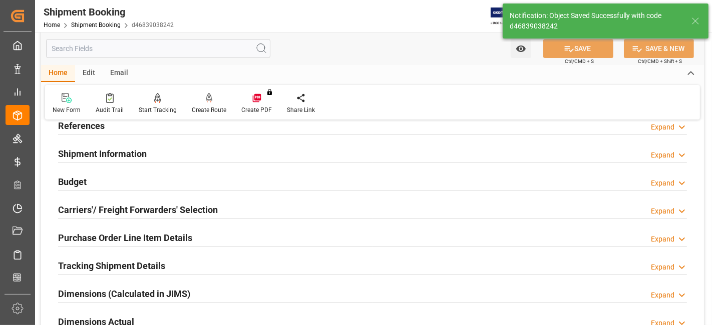
click at [113, 203] on h2 "Carriers'/ Freight Forwarders' Selection" at bounding box center [138, 210] width 160 height 14
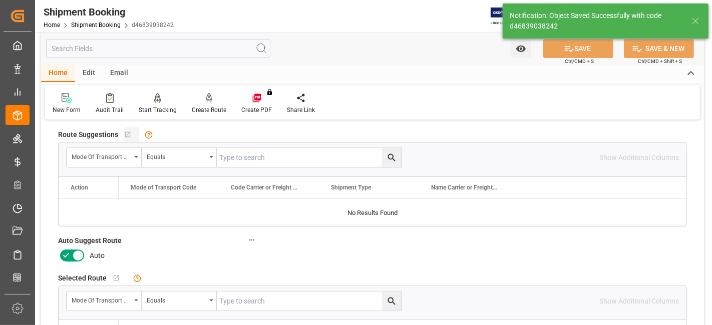
scroll to position [175, 0]
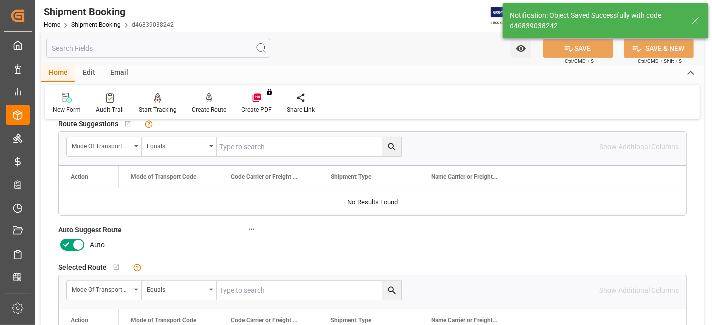
click at [73, 242] on icon at bounding box center [78, 245] width 12 height 12
click at [0, 0] on input "checkbox" at bounding box center [0, 0] width 0 height 0
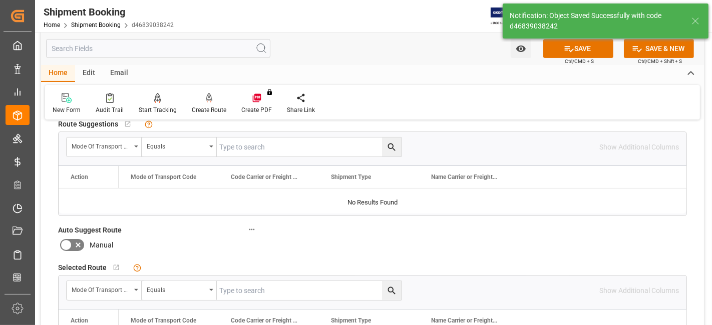
click at [579, 41] on div "Notification: Object Saved Successfully with code d46839038242" at bounding box center [605, 21] width 213 height 42
click at [573, 48] on button "SAVE" at bounding box center [578, 48] width 70 height 19
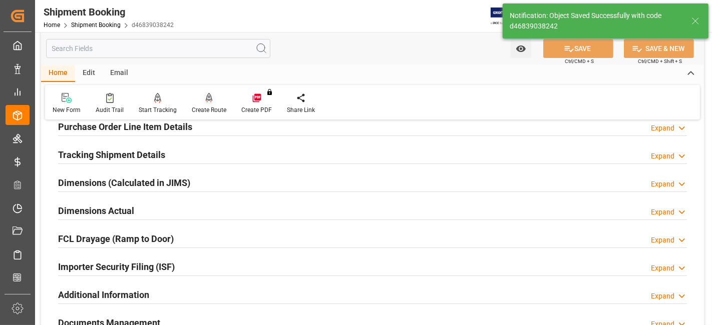
click at [206, 105] on div "Create Route" at bounding box center [209, 104] width 50 height 22
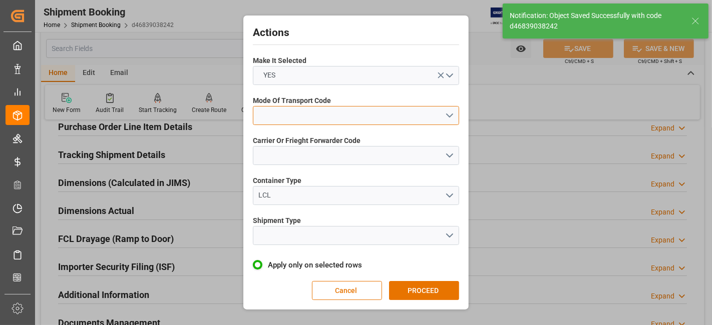
click at [442, 116] on button "open menu" at bounding box center [356, 115] width 206 height 19
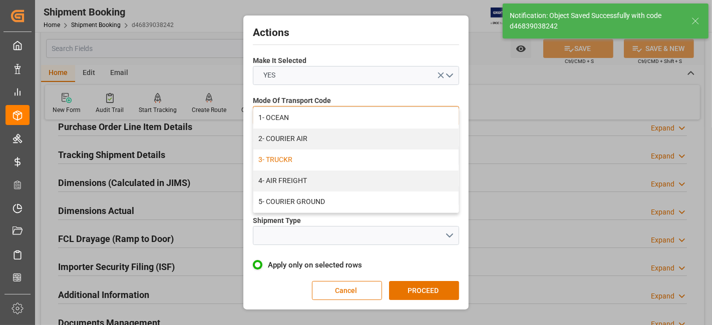
click at [429, 158] on div "3- TRUCKR" at bounding box center [355, 160] width 205 height 21
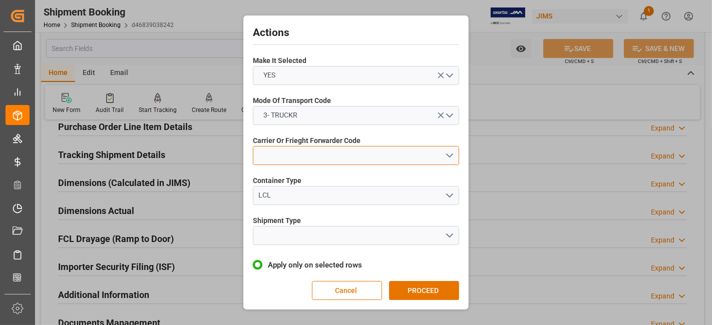
click at [450, 157] on button "open menu" at bounding box center [356, 155] width 206 height 19
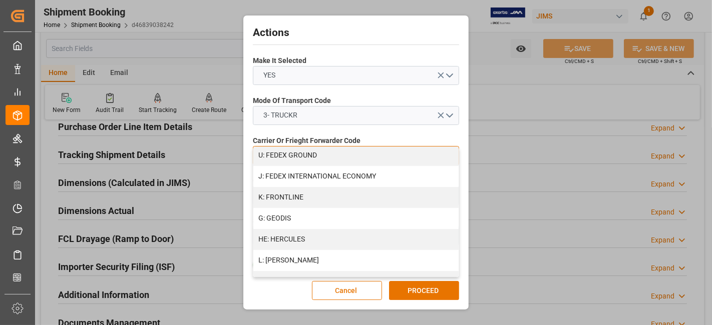
scroll to position [262, 0]
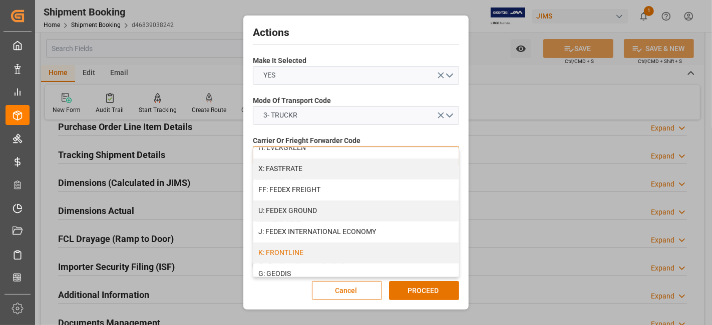
click at [343, 250] on div "K: FRONTLINE" at bounding box center [355, 253] width 205 height 21
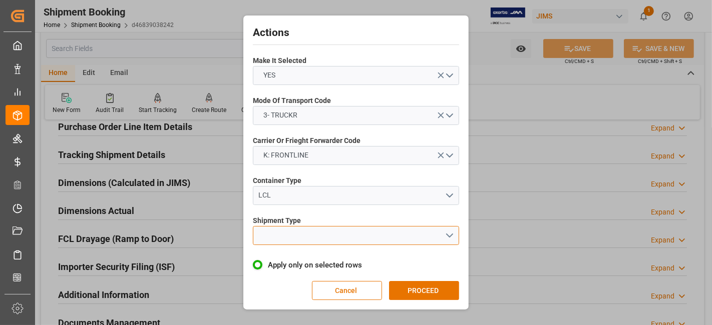
click at [443, 229] on button "open menu" at bounding box center [356, 235] width 206 height 19
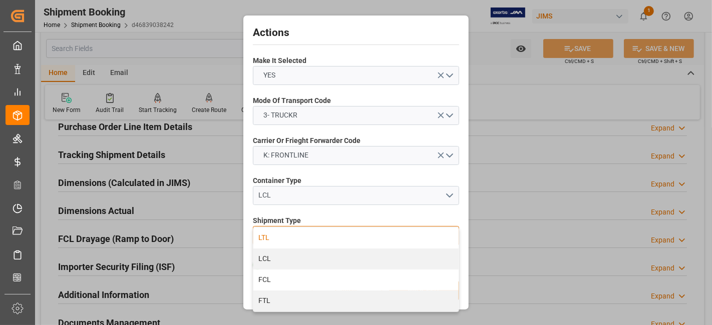
click at [312, 239] on div "LTL" at bounding box center [355, 238] width 205 height 21
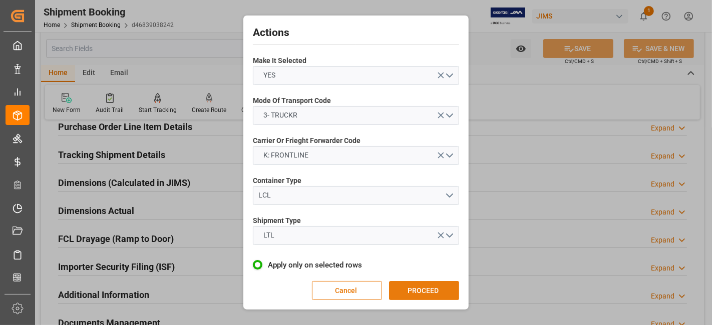
click at [417, 289] on button "PROCEED" at bounding box center [424, 290] width 70 height 19
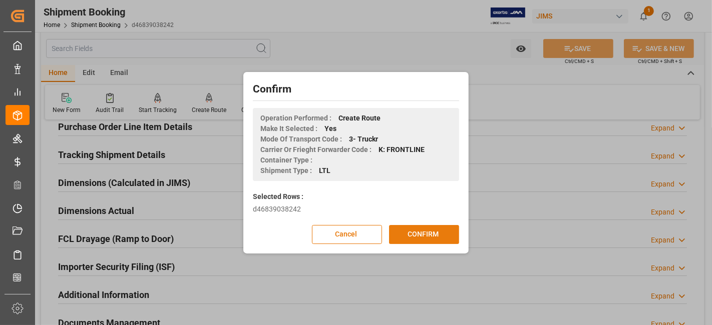
click at [423, 234] on button "CONFIRM" at bounding box center [424, 234] width 70 height 19
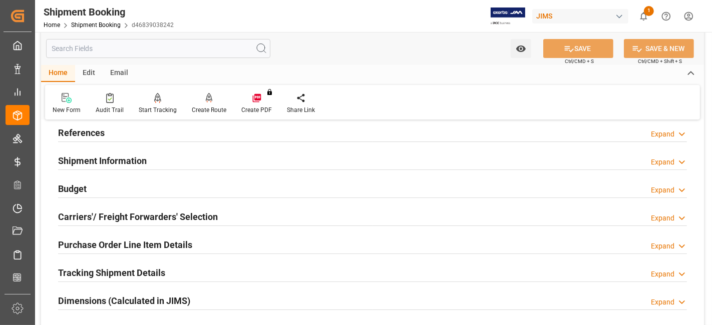
scroll to position [111, 0]
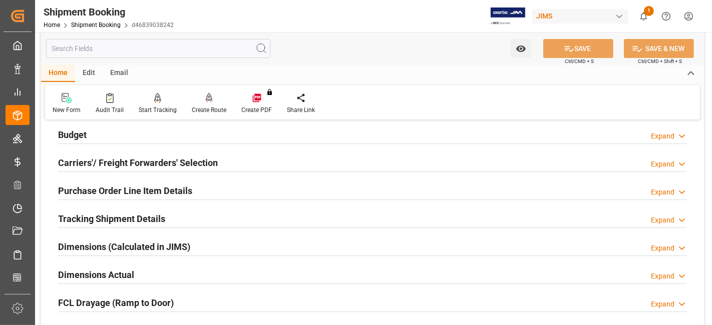
click at [168, 165] on h2 "Carriers'/ Freight Forwarders' Selection" at bounding box center [138, 163] width 160 height 14
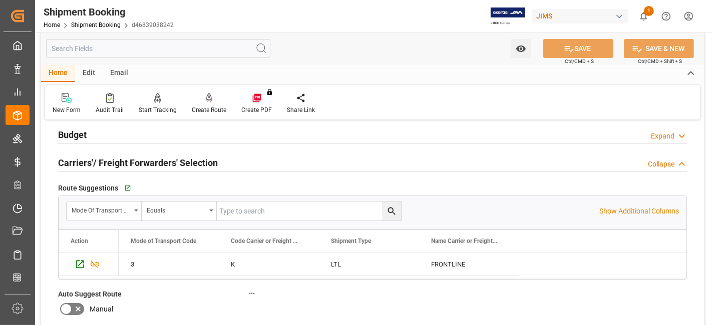
click at [168, 164] on h2 "Carriers'/ Freight Forwarders' Selection" at bounding box center [138, 163] width 160 height 14
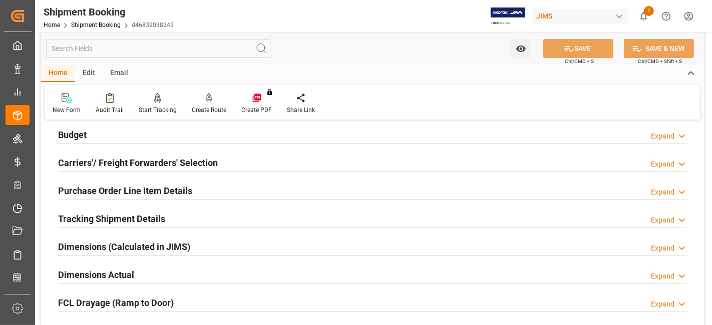
click at [171, 184] on h2 "Purchase Order Line Item Details" at bounding box center [125, 191] width 134 height 14
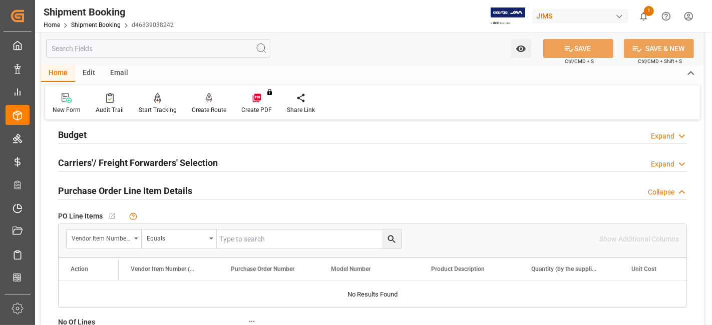
click at [171, 184] on h2 "Purchase Order Line Item Details" at bounding box center [125, 191] width 134 height 14
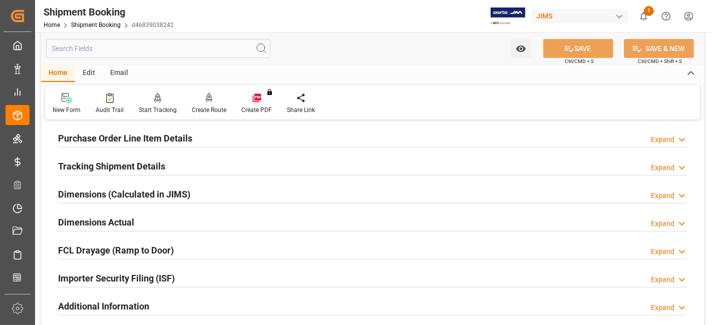
scroll to position [222, 0]
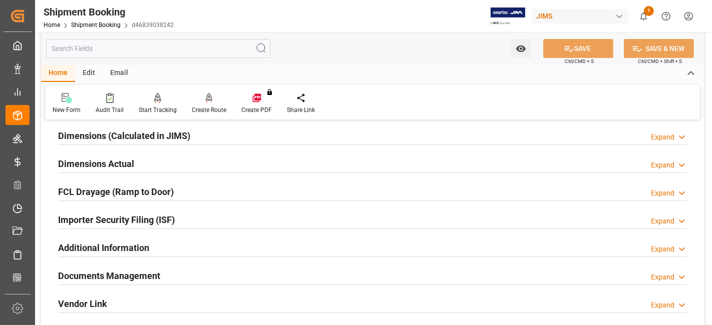
click at [157, 164] on div "Dimensions Actual Expand" at bounding box center [372, 163] width 629 height 19
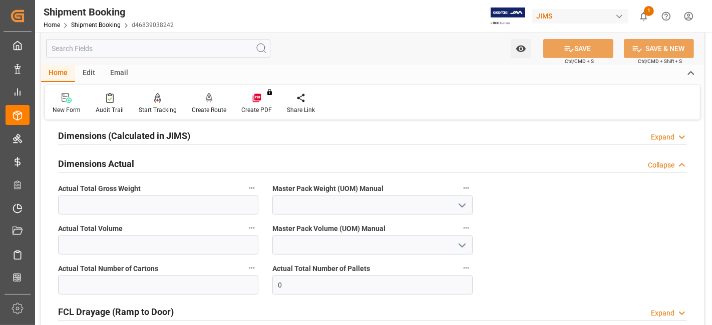
click at [157, 164] on div "Dimensions Actual Collapse" at bounding box center [372, 163] width 629 height 19
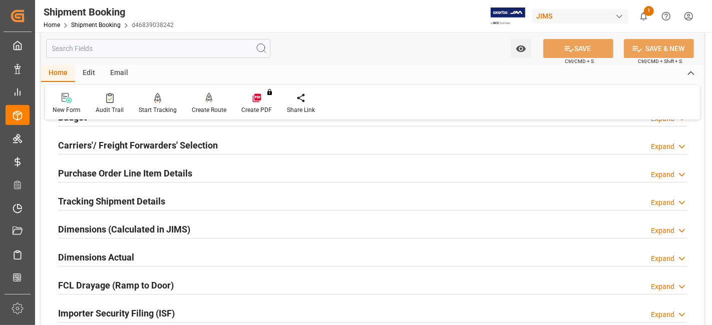
scroll to position [111, 0]
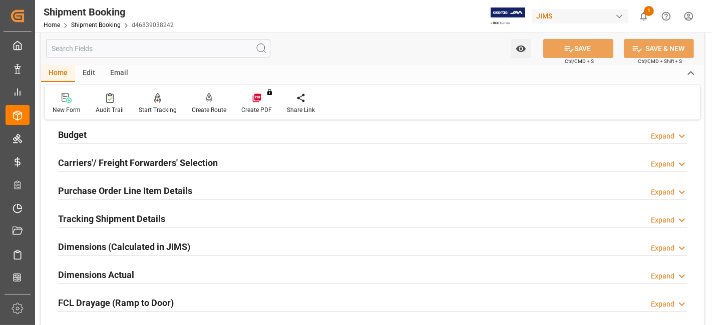
click at [99, 131] on div "Budget Expand" at bounding box center [372, 134] width 629 height 19
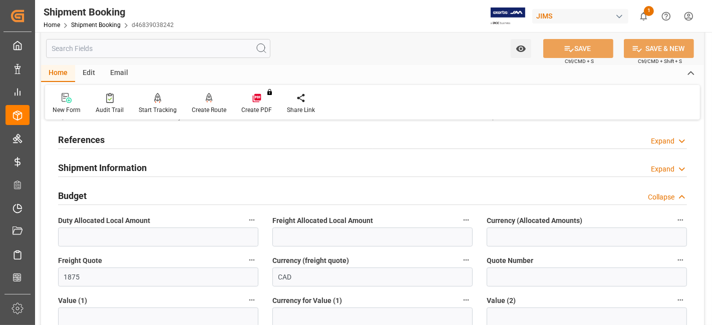
scroll to position [0, 0]
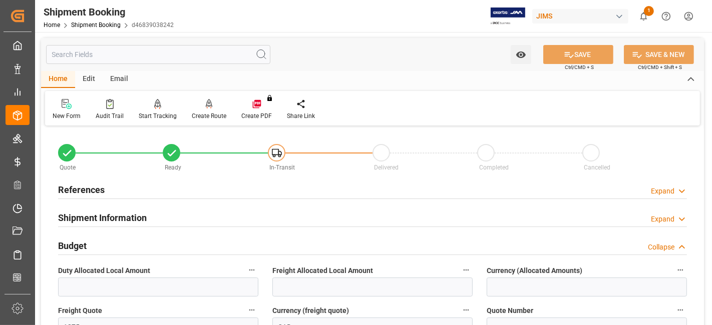
click at [84, 196] on div "References" at bounding box center [81, 189] width 47 height 19
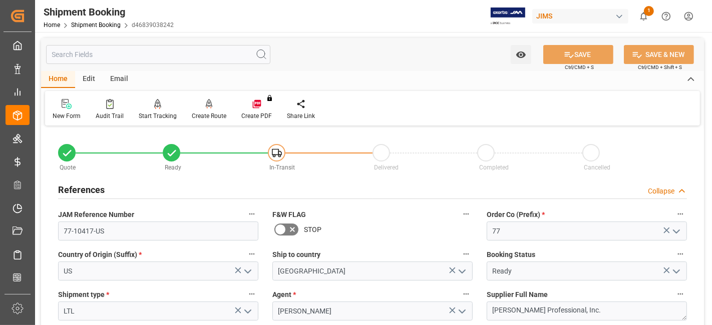
click at [100, 187] on h2 "References" at bounding box center [81, 190] width 47 height 14
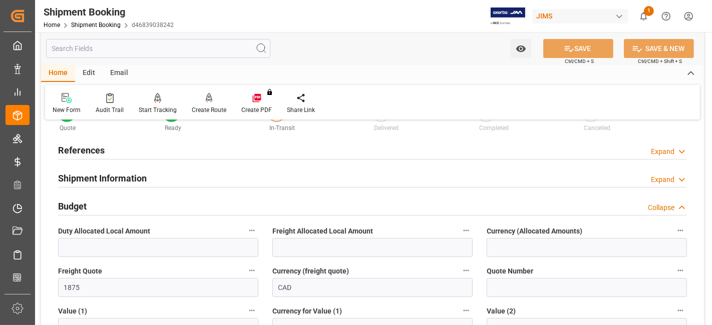
scroll to position [56, 0]
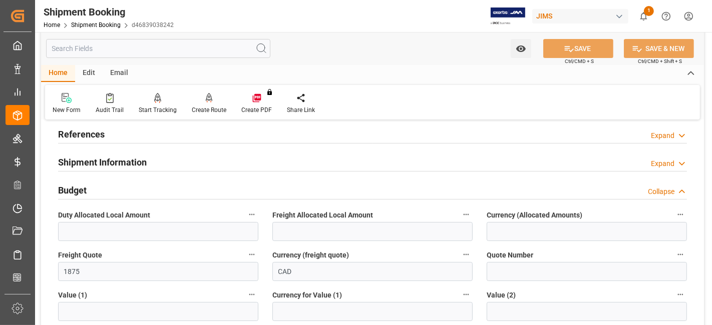
click at [148, 167] on div "Shipment Information Expand" at bounding box center [372, 161] width 629 height 19
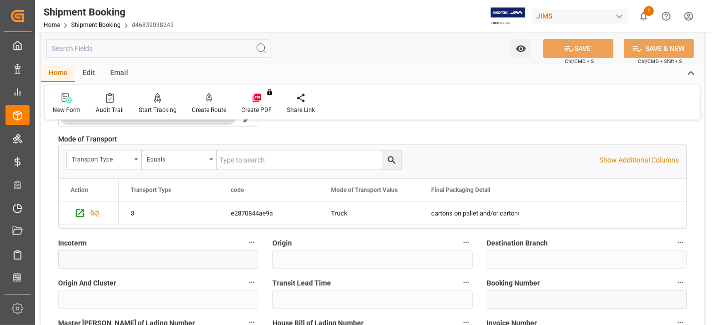
scroll to position [389, 0]
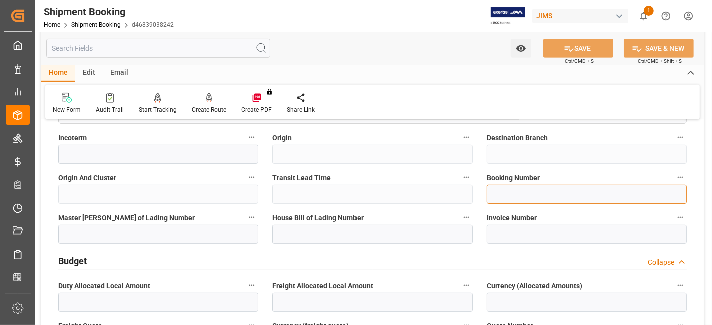
click at [504, 192] on input at bounding box center [587, 194] width 200 height 19
type input "64340"
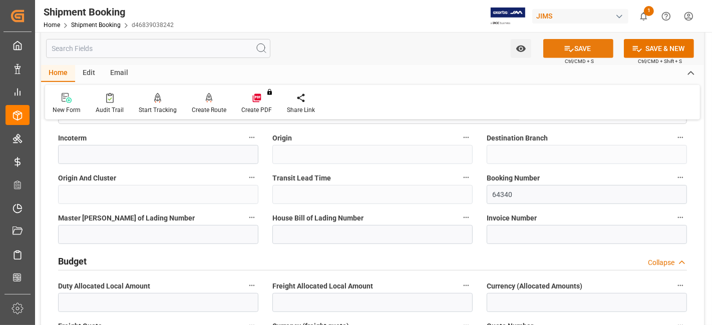
click at [565, 52] on icon at bounding box center [569, 49] width 11 height 11
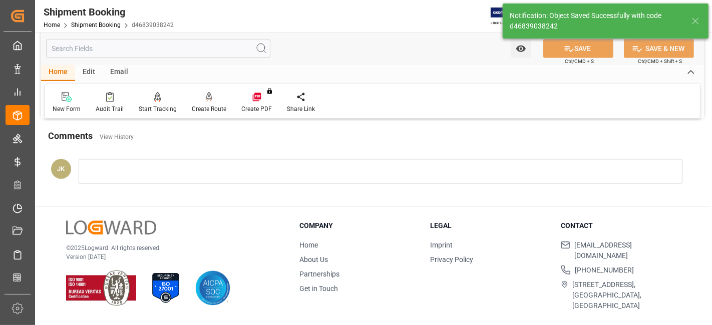
scroll to position [97, 0]
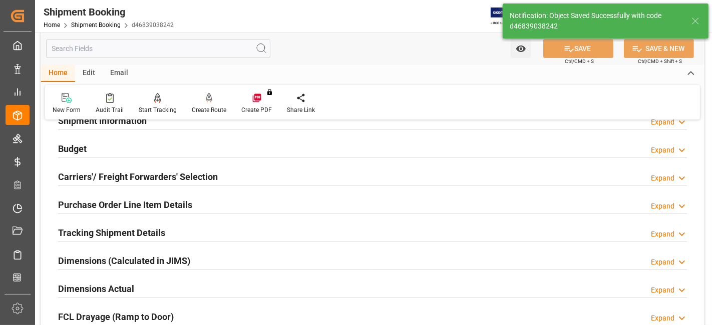
click at [177, 172] on h2 "Carriers'/ Freight Forwarders' Selection" at bounding box center [138, 177] width 160 height 14
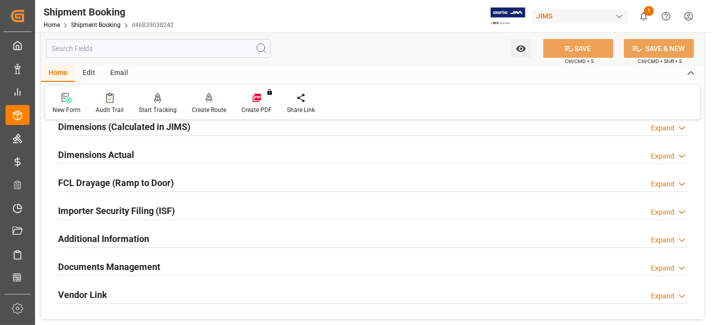
scroll to position [487, 0]
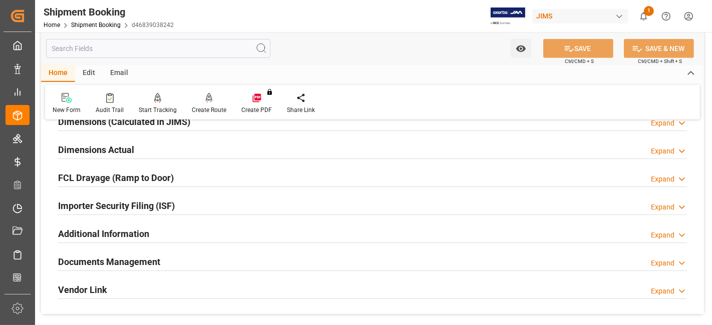
click at [174, 252] on div "Documents Management Expand" at bounding box center [372, 261] width 629 height 19
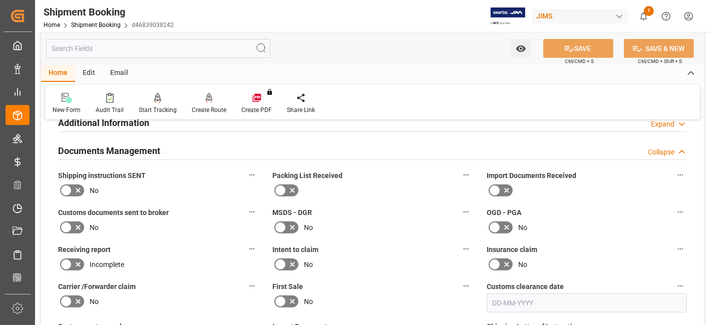
scroll to position [598, 0]
click at [77, 188] on icon at bounding box center [78, 191] width 12 height 12
click at [0, 0] on input "checkbox" at bounding box center [0, 0] width 0 height 0
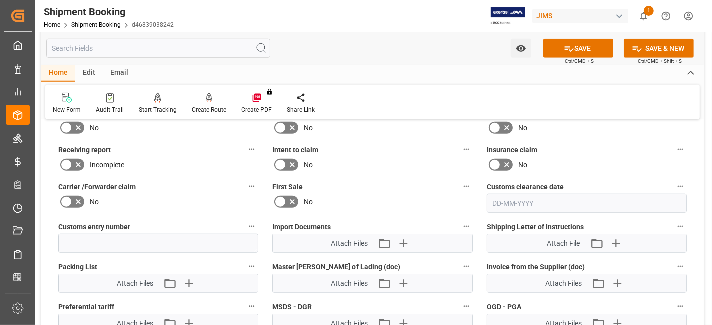
scroll to position [765, 0]
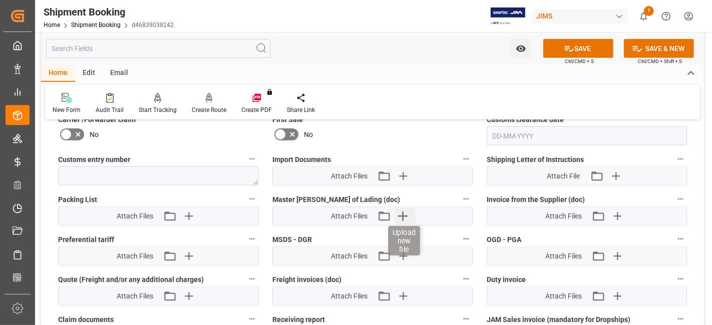
click at [403, 212] on icon "button" at bounding box center [403, 217] width 10 height 10
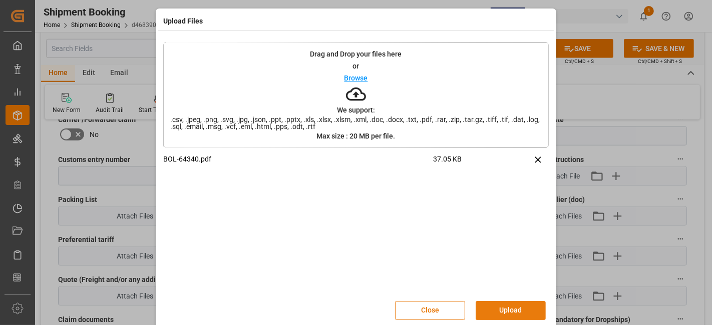
click at [512, 308] on button "Upload" at bounding box center [511, 310] width 70 height 19
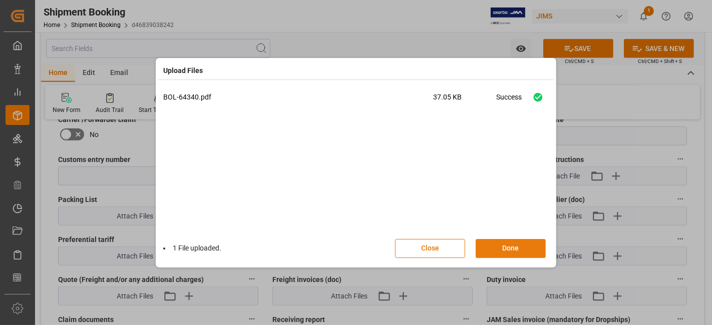
click at [506, 252] on button "Done" at bounding box center [511, 248] width 70 height 19
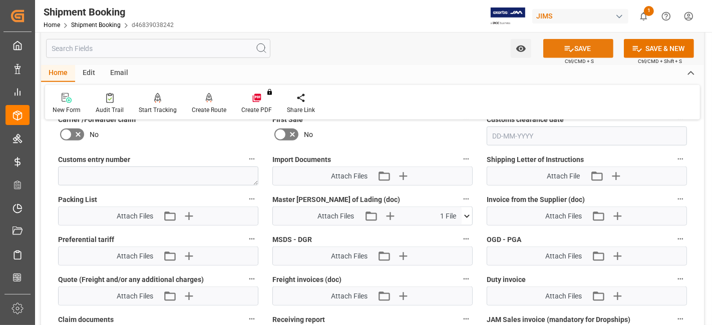
click at [559, 51] on button "SAVE" at bounding box center [578, 48] width 70 height 19
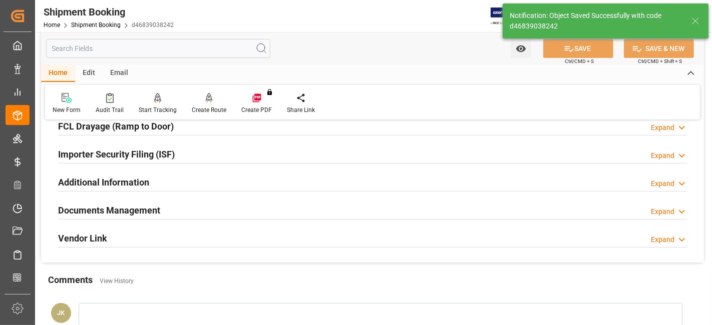
scroll to position [257, 0]
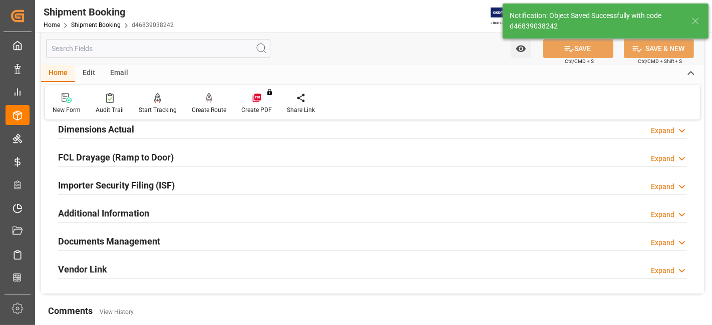
click at [179, 239] on div "Documents Management Expand" at bounding box center [372, 240] width 629 height 19
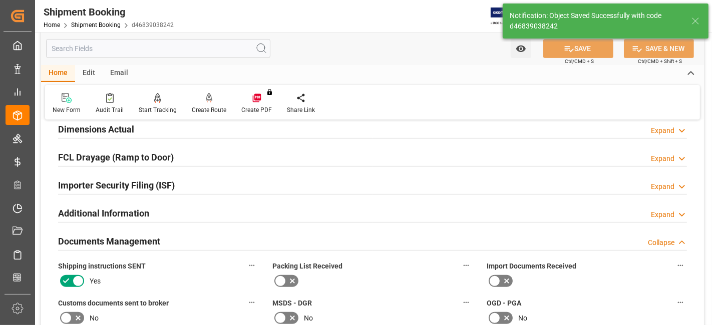
click at [179, 239] on div "Documents Management Collapse" at bounding box center [372, 240] width 629 height 19
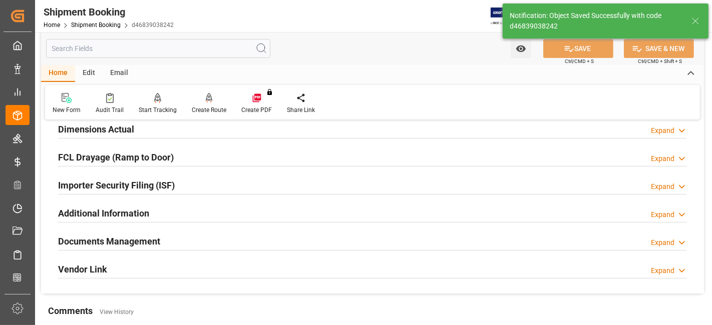
click at [178, 239] on div "Documents Management Expand" at bounding box center [372, 240] width 629 height 19
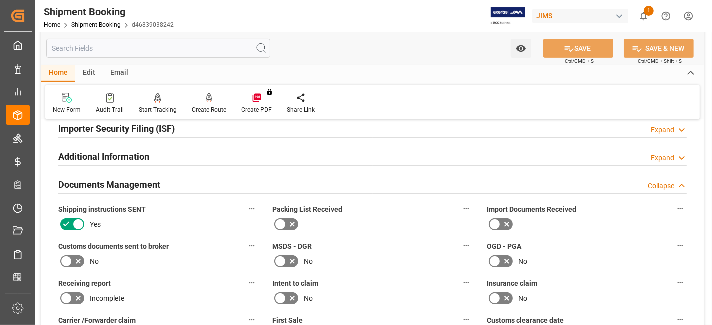
scroll to position [312, 0]
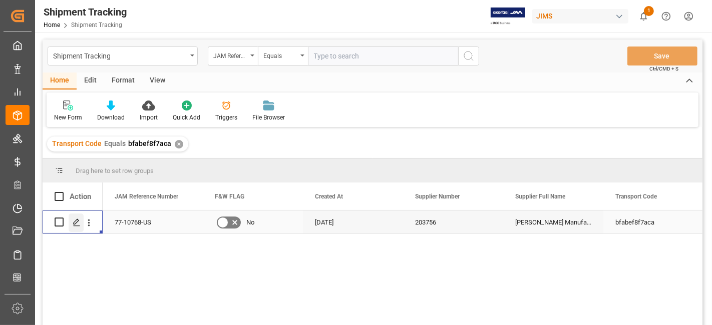
click at [78, 225] on icon "Press SPACE to select this row." at bounding box center [77, 223] width 8 height 8
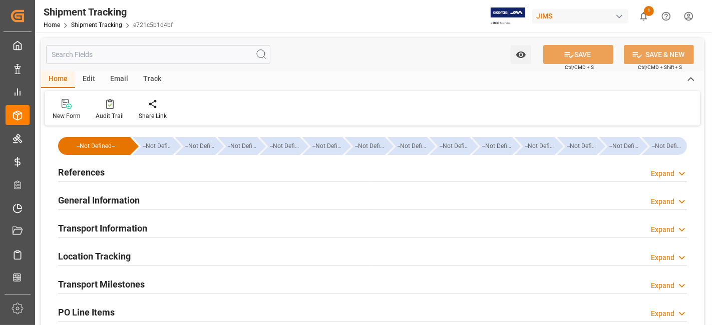
type input "[DATE]"
click at [111, 175] on div "References Expand" at bounding box center [372, 171] width 629 height 19
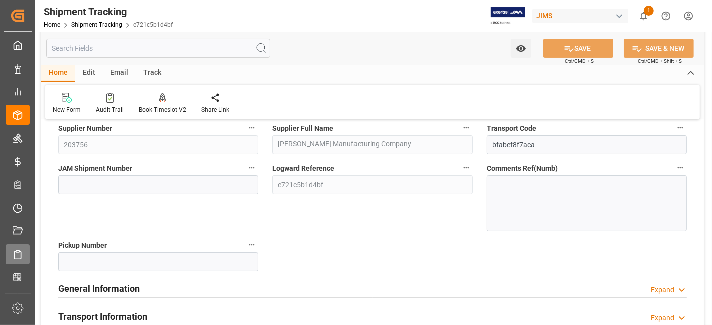
scroll to position [111, 0]
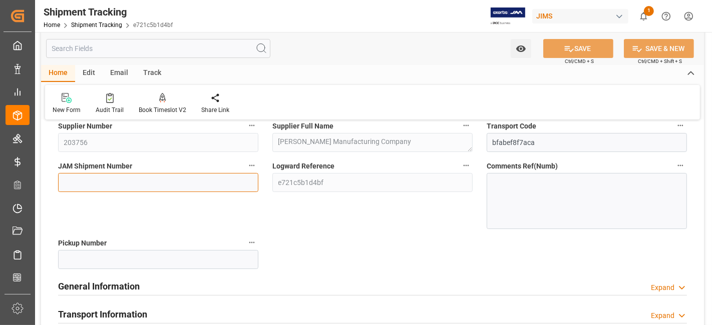
click at [91, 187] on input at bounding box center [158, 182] width 200 height 19
paste input "72800"
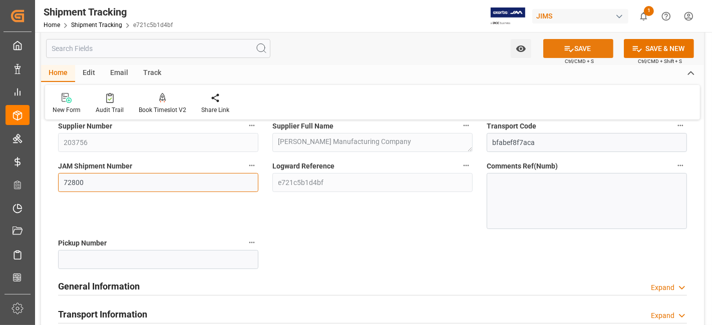
type input "72800"
click at [562, 41] on button "SAVE" at bounding box center [578, 48] width 70 height 19
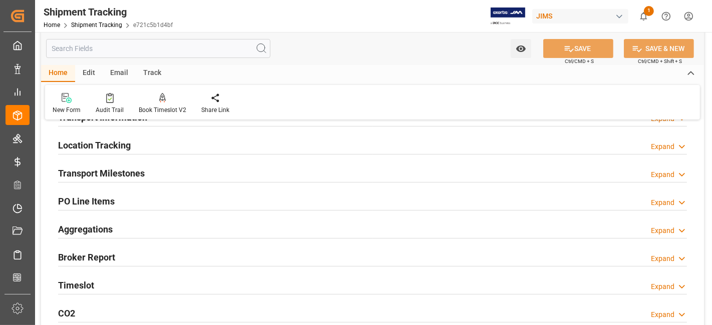
drag, startPoint x: 207, startPoint y: 174, endPoint x: 225, endPoint y: 188, distance: 22.8
click at [207, 174] on div "Transport Milestones Expand" at bounding box center [372, 172] width 629 height 19
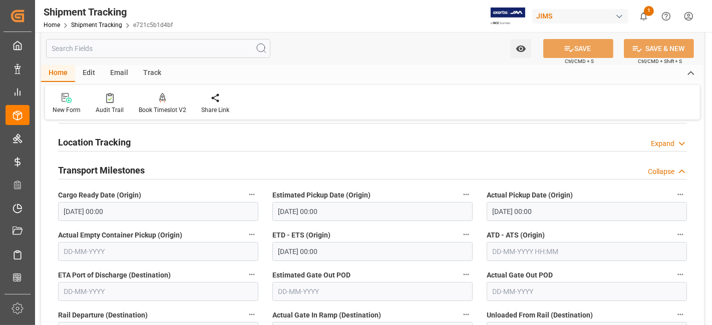
scroll to position [0, 0]
